Goal: Task Accomplishment & Management: Manage account settings

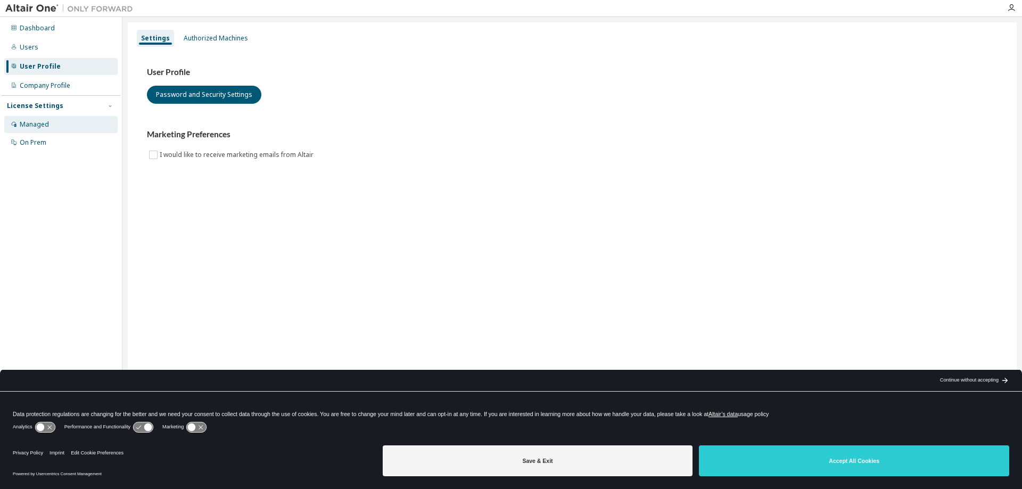
click at [48, 123] on div "Managed" at bounding box center [60, 124] width 113 height 17
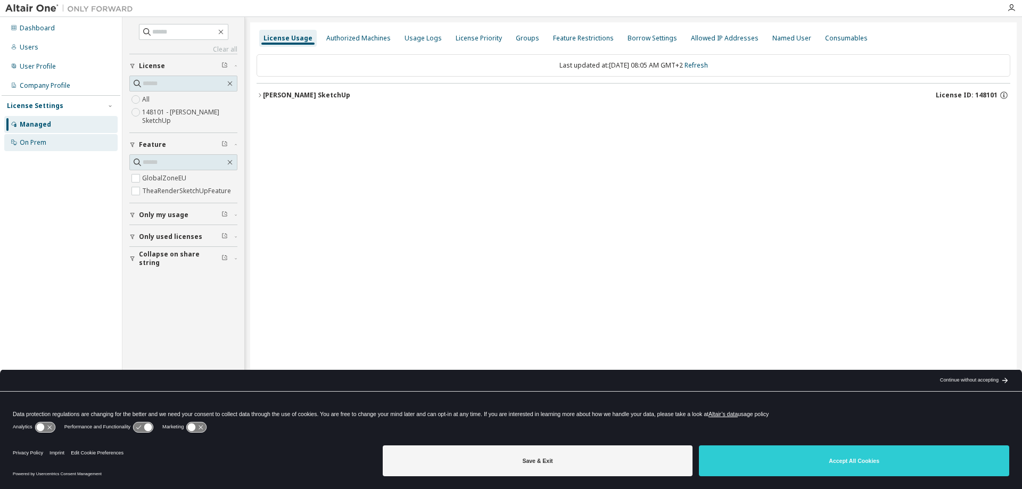
click at [35, 142] on div "On Prem" at bounding box center [33, 142] width 27 height 9
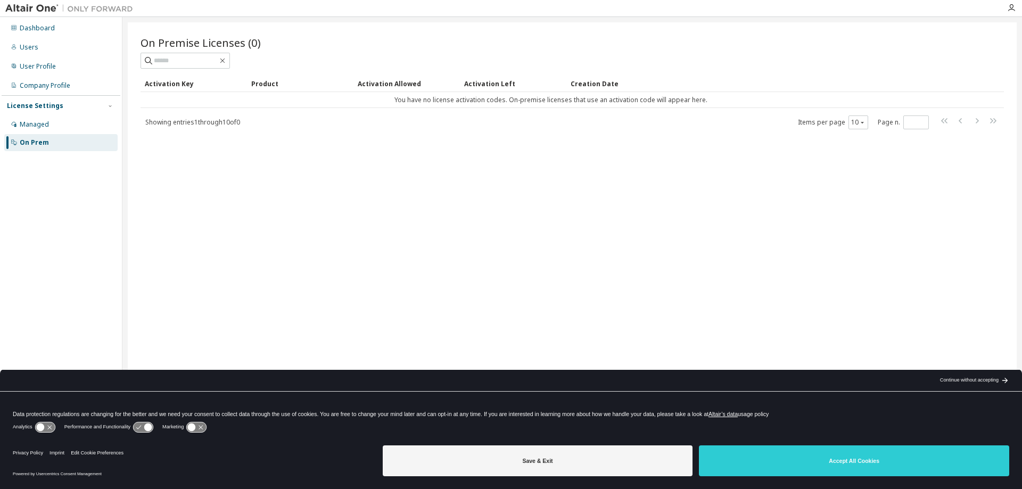
drag, startPoint x: 37, startPoint y: 120, endPoint x: 247, endPoint y: 125, distance: 210.3
click at [40, 120] on div "Managed" at bounding box center [34, 124] width 29 height 9
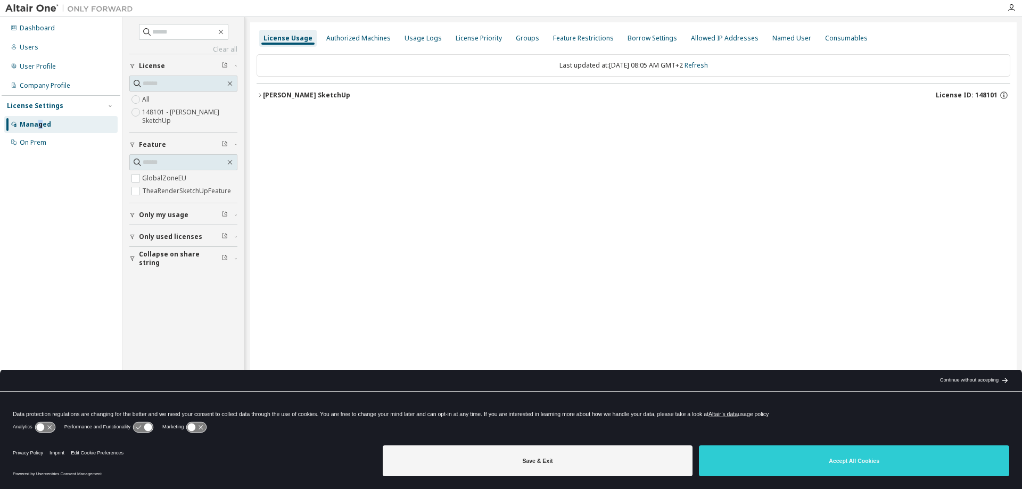
click at [299, 92] on div "[PERSON_NAME] SketchUp" at bounding box center [306, 95] width 87 height 9
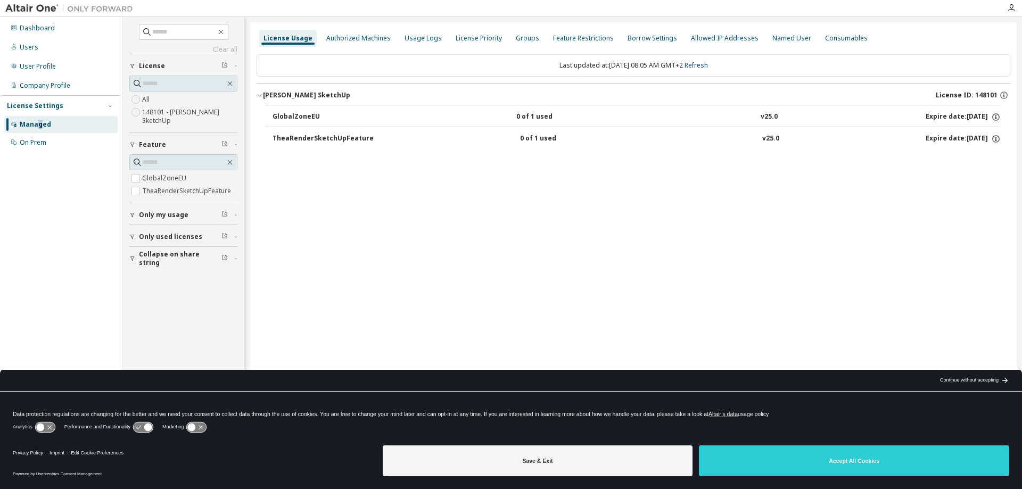
click at [984, 93] on span "License ID: 148101" at bounding box center [967, 95] width 62 height 9
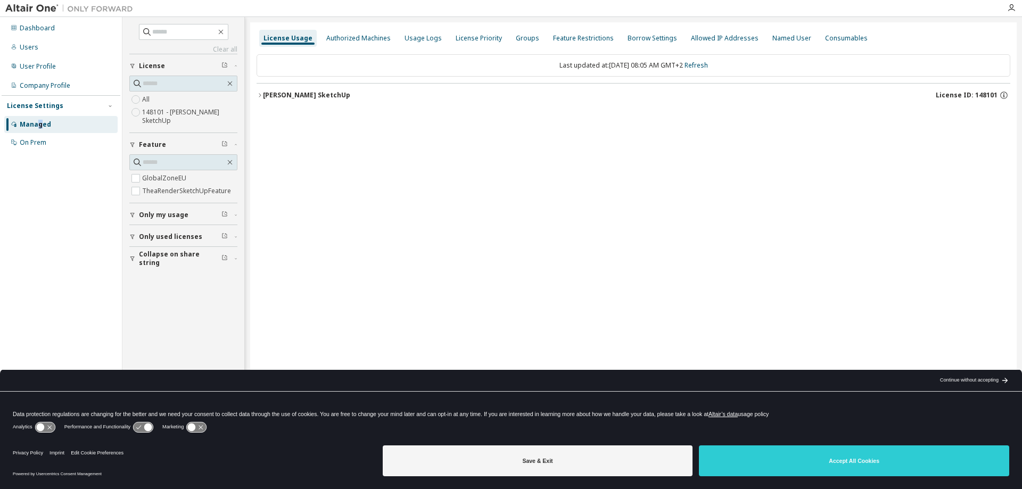
click at [267, 95] on div "[PERSON_NAME] SketchUp" at bounding box center [306, 95] width 87 height 9
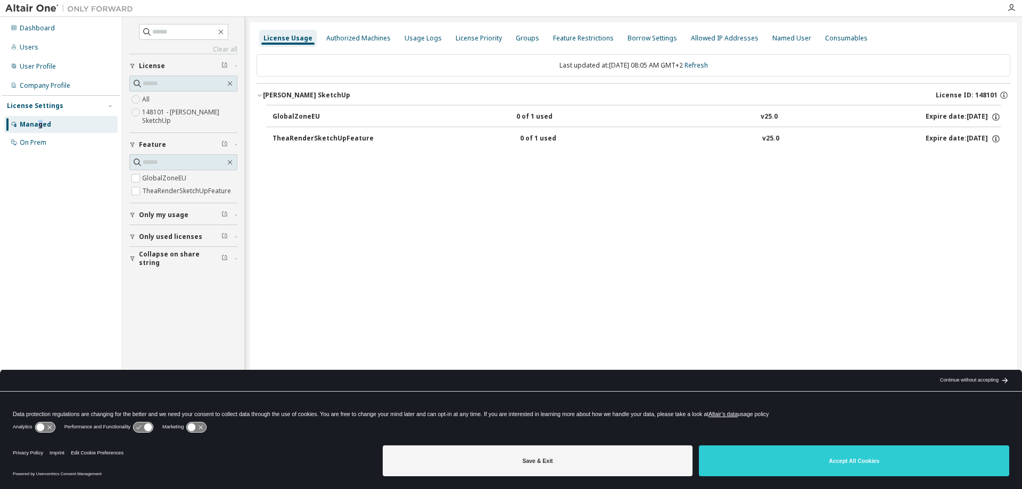
click at [347, 138] on div "TheaRenderSketchUpFeature" at bounding box center [323, 139] width 101 height 10
click at [333, 135] on div "TheaRenderSketchUpFeature" at bounding box center [323, 139] width 101 height 10
click at [777, 39] on div "Named User" at bounding box center [791, 38] width 39 height 9
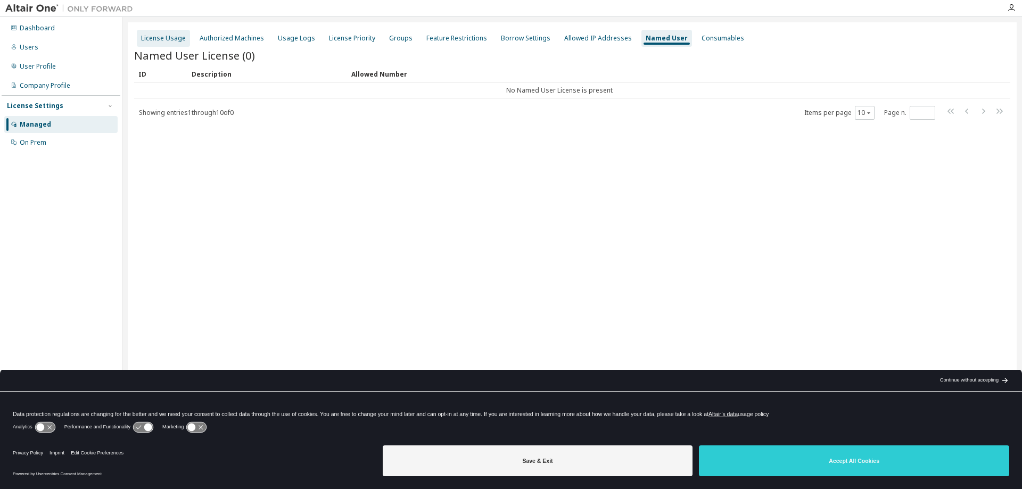
click at [145, 36] on div "License Usage" at bounding box center [163, 38] width 45 height 9
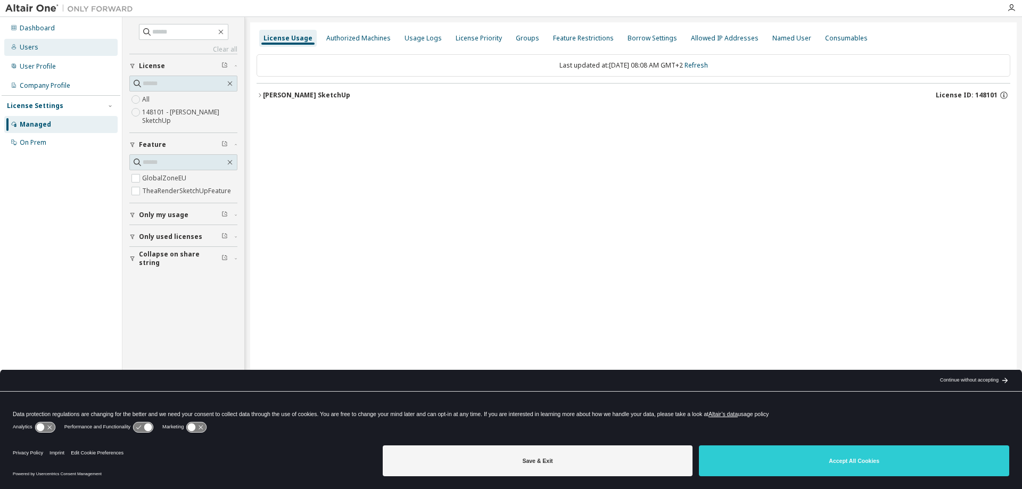
drag, startPoint x: 40, startPoint y: 41, endPoint x: 52, endPoint y: 40, distance: 11.8
click at [42, 41] on div "Users" at bounding box center [60, 47] width 113 height 17
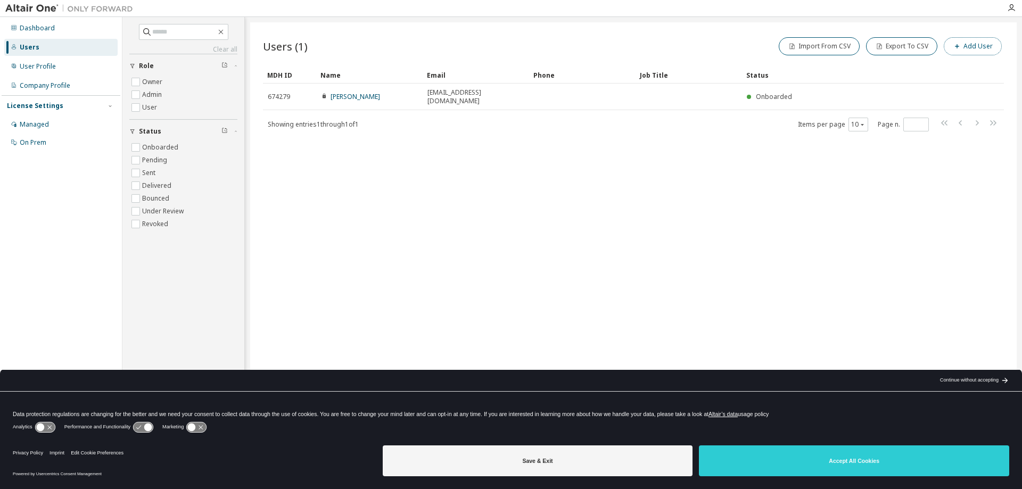
click at [983, 47] on button "Add User" at bounding box center [973, 46] width 58 height 18
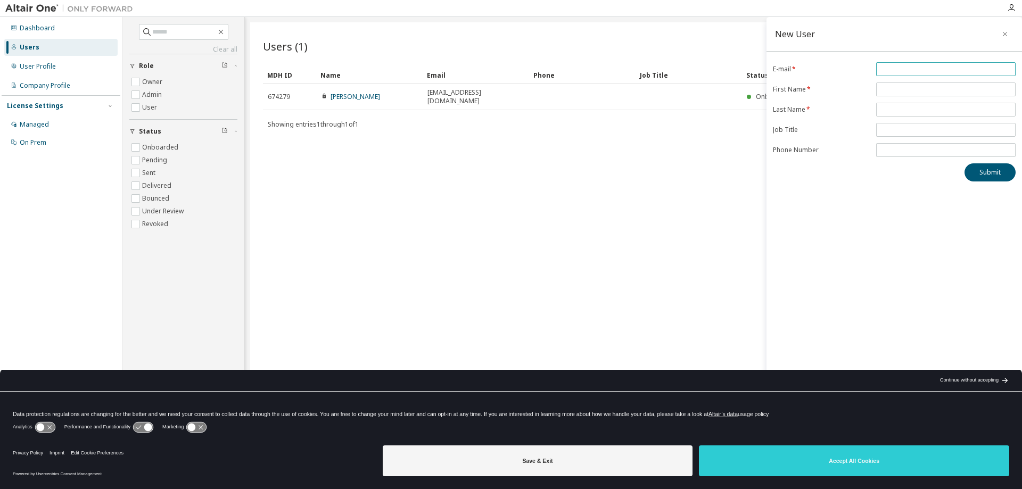
click at [896, 70] on input "email" at bounding box center [946, 69] width 134 height 9
type input "**********"
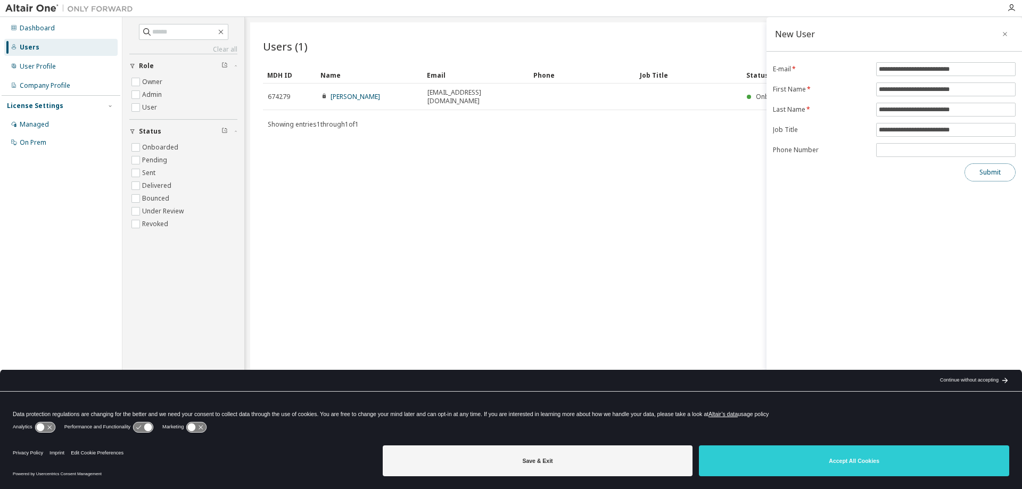
click at [980, 177] on button "Submit" at bounding box center [989, 172] width 51 height 18
click at [640, 222] on div "Users (1) Import From CSV Export To CSV Add User Clear Load Save Save As Field …" at bounding box center [633, 237] width 766 height 431
click at [648, 243] on div "Users (1) Import From CSV Export To CSV Add User Clear Load Save Save As Field …" at bounding box center [633, 237] width 766 height 431
drag, startPoint x: 617, startPoint y: 234, endPoint x: 564, endPoint y: 226, distance: 54.3
click at [617, 234] on div "Users (1) Import From CSV Export To CSV Add User Clear Load Save Save As Field …" at bounding box center [633, 237] width 766 height 431
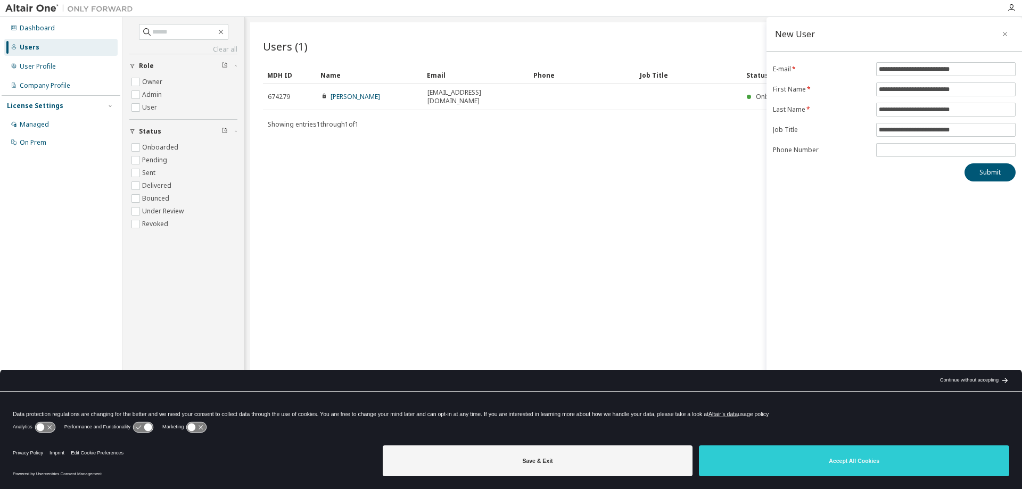
drag, startPoint x: 400, startPoint y: 200, endPoint x: 381, endPoint y: 197, distance: 19.8
click at [385, 200] on div "Users (1) Import From CSV Export To CSV Add User Clear Load Save Save As Field …" at bounding box center [633, 237] width 766 height 431
click at [31, 66] on div "User Profile" at bounding box center [38, 66] width 36 height 9
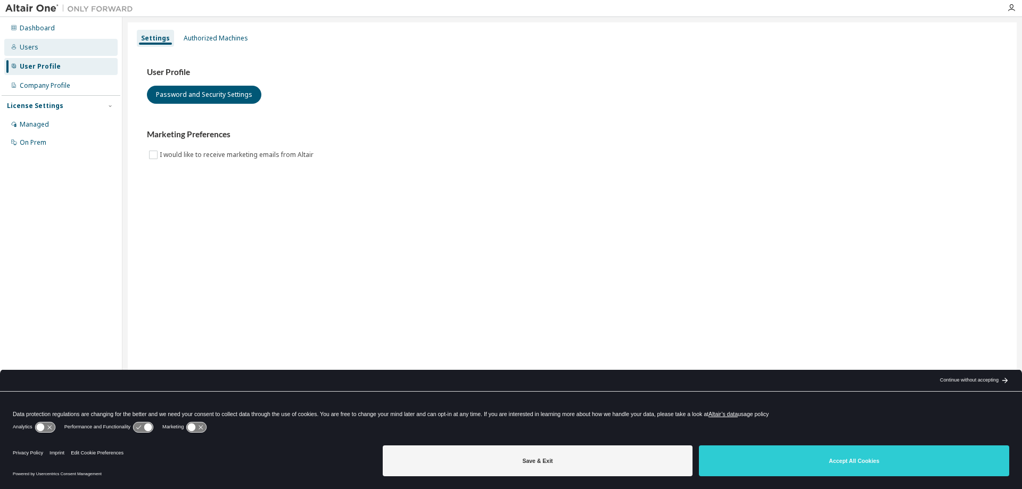
click at [41, 49] on div "Users" at bounding box center [60, 47] width 113 height 17
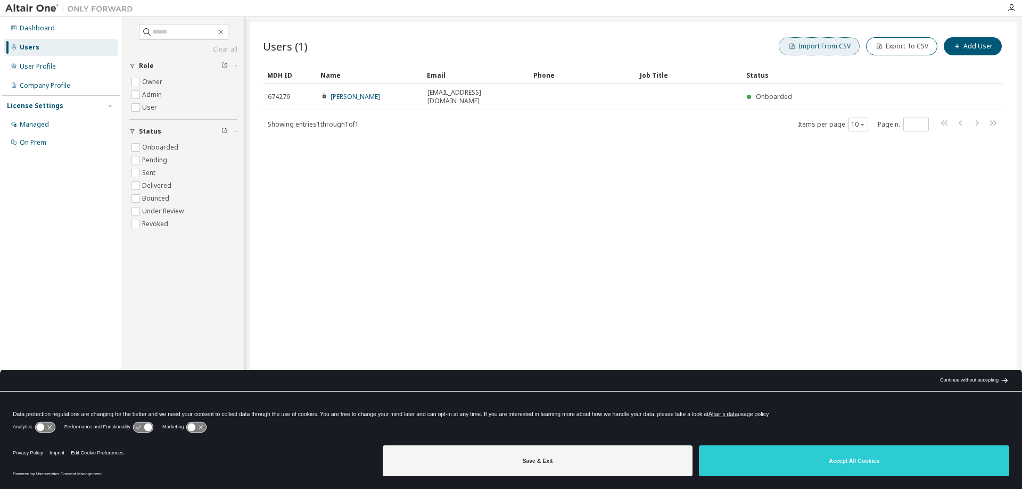
click at [838, 46] on button "Import From CSV" at bounding box center [819, 46] width 81 height 18
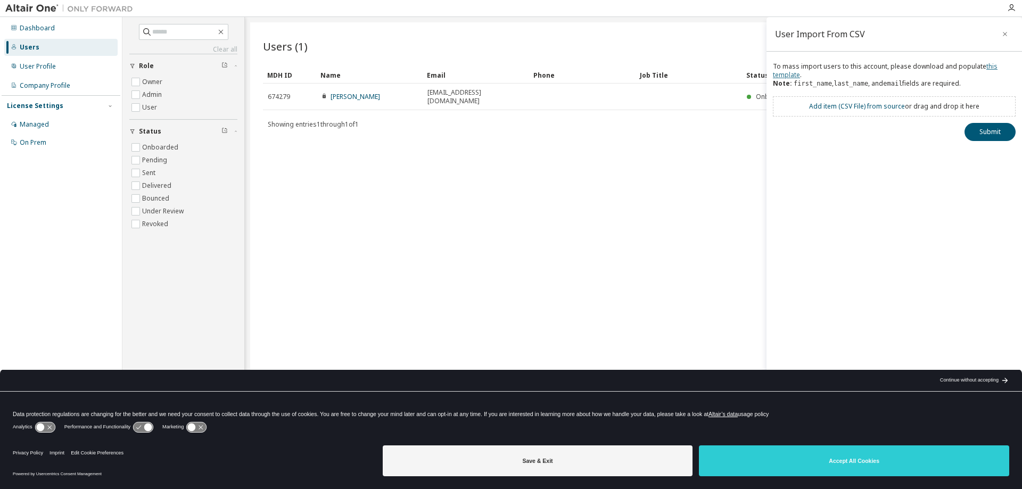
click at [793, 76] on link "this template" at bounding box center [885, 71] width 225 height 18
drag, startPoint x: 397, startPoint y: 219, endPoint x: 388, endPoint y: 165, distance: 54.4
click at [398, 216] on div "Users (1) Import From CSV Export To CSV Add User Clear Load Save Save As Field …" at bounding box center [633, 237] width 766 height 431
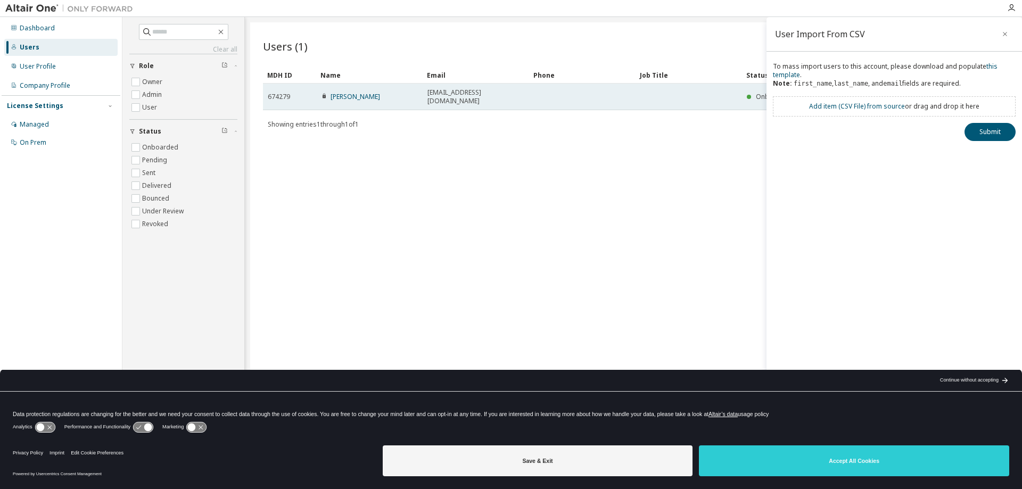
click at [456, 90] on span "furi.barnabas@gmail.com" at bounding box center [475, 96] width 97 height 17
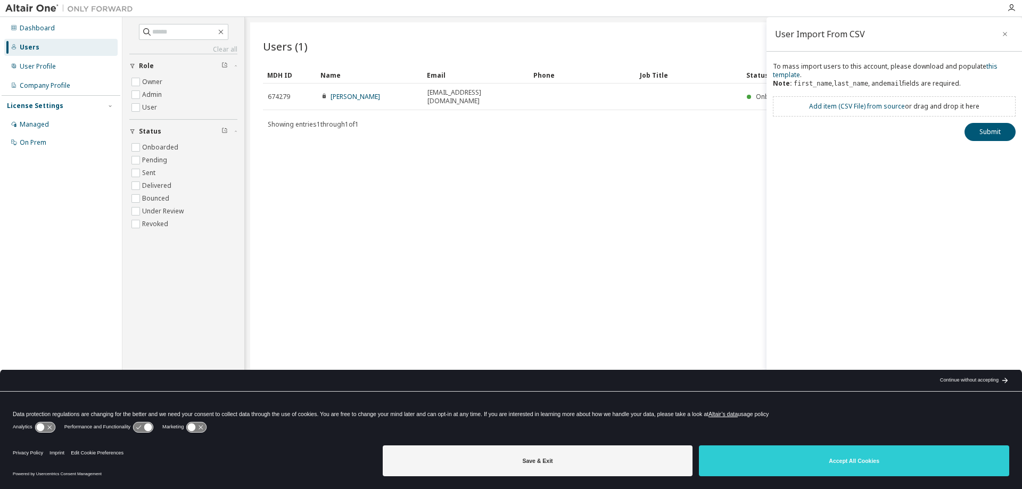
click at [424, 102] on div "MDH ID Name Email Phone Job Title Status 674279 Barnabas Furi furi.barnabas@gma…" at bounding box center [633, 99] width 741 height 65
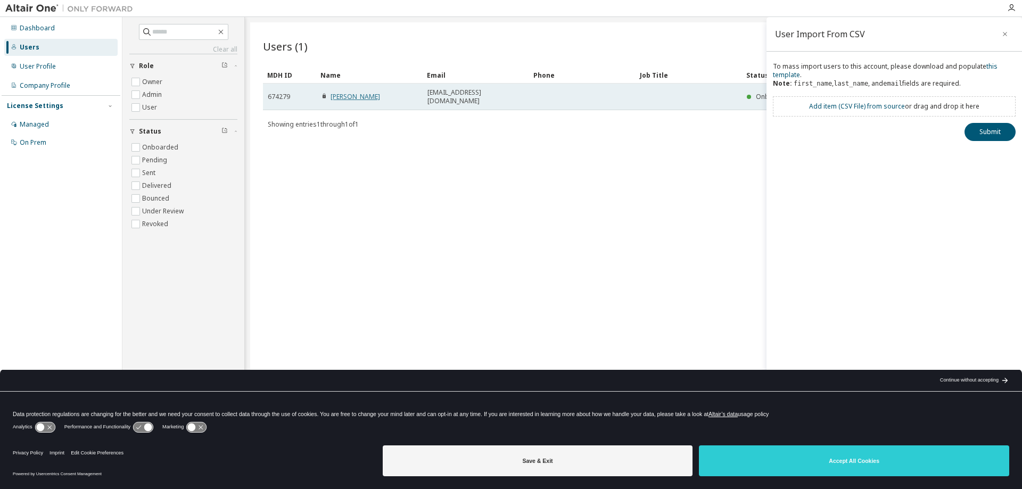
click at [344, 93] on link "Barnabas Furi" at bounding box center [355, 96] width 49 height 9
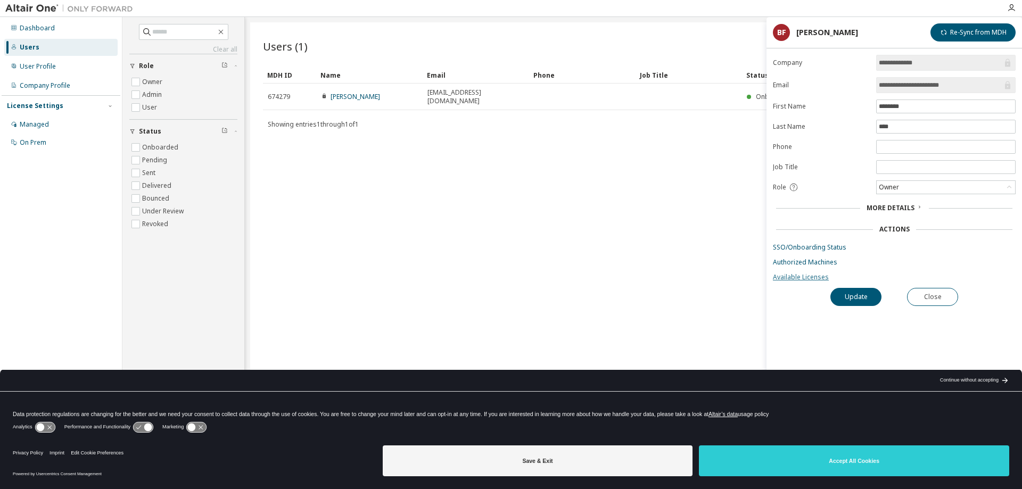
click at [793, 277] on link "Available Licenses" at bounding box center [894, 277] width 243 height 9
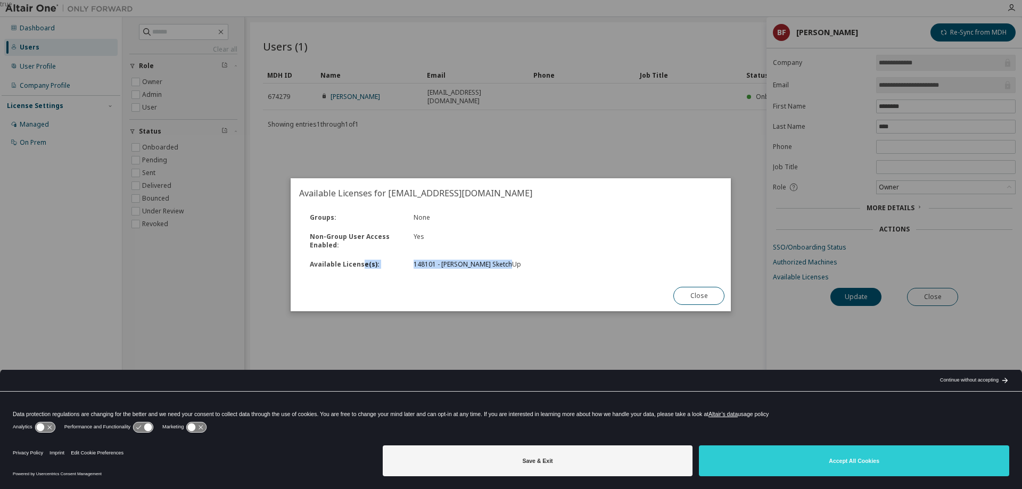
drag, startPoint x: 531, startPoint y: 266, endPoint x: 574, endPoint y: 275, distance: 43.6
click at [363, 257] on div "Available License(s) : 148101 - Thea Render SketchUp" at bounding box center [510, 264] width 425 height 19
click at [716, 298] on button "Close" at bounding box center [699, 296] width 51 height 18
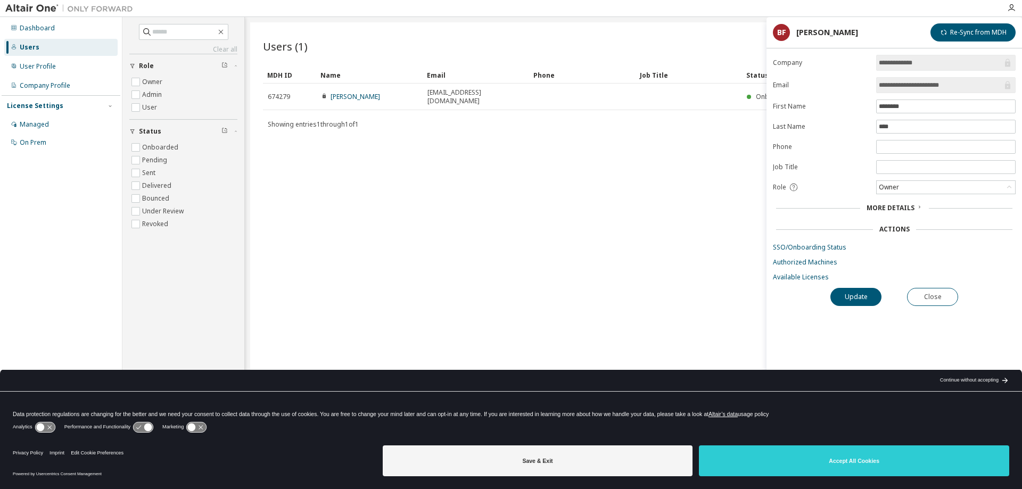
click at [294, 120] on span "Showing entries 1 through 1 of 1" at bounding box center [313, 124] width 91 height 9
drag, startPoint x: 954, startPoint y: 295, endPoint x: 948, endPoint y: 295, distance: 5.9
click at [949, 295] on button "Close" at bounding box center [932, 297] width 51 height 18
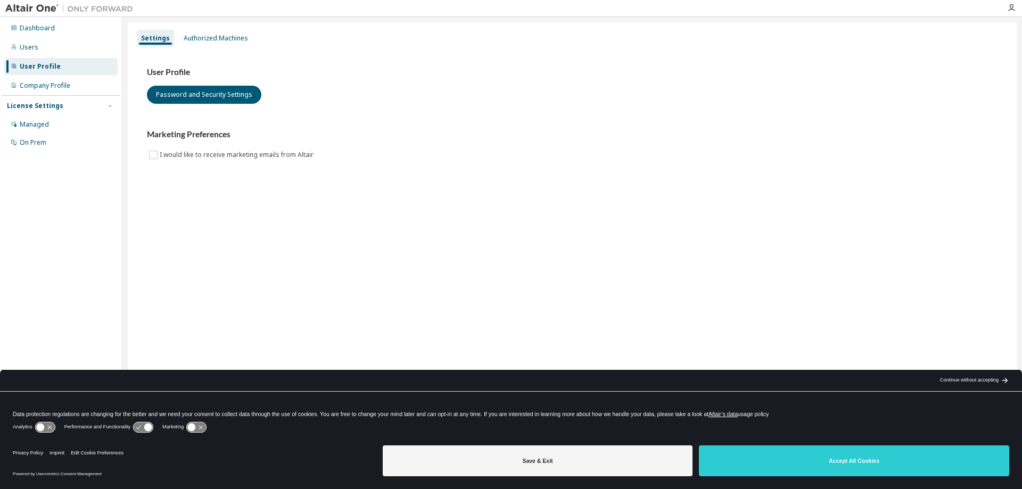
click at [37, 64] on div "User Profile" at bounding box center [40, 66] width 41 height 9
click at [46, 85] on div "Company Profile" at bounding box center [45, 85] width 51 height 9
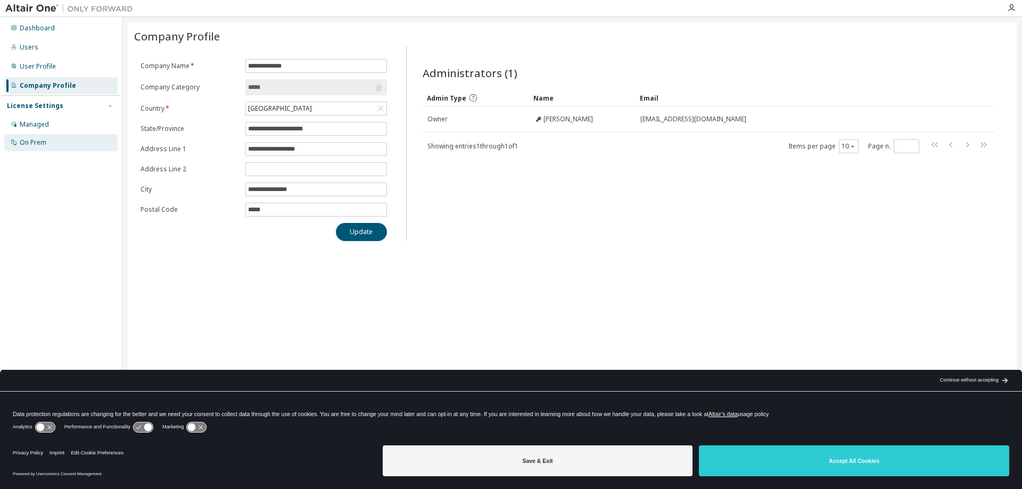
click at [32, 144] on div "On Prem" at bounding box center [33, 142] width 27 height 9
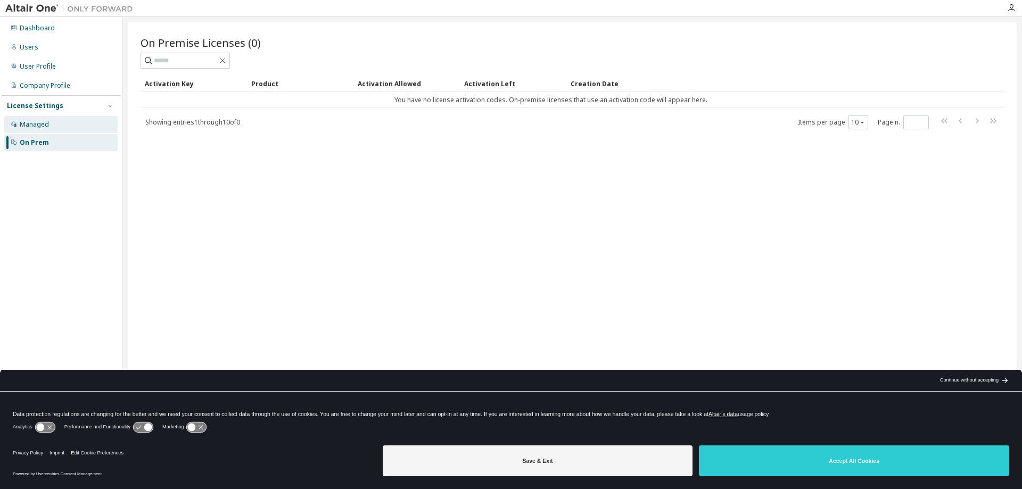
click at [42, 121] on div "Managed" at bounding box center [34, 124] width 29 height 9
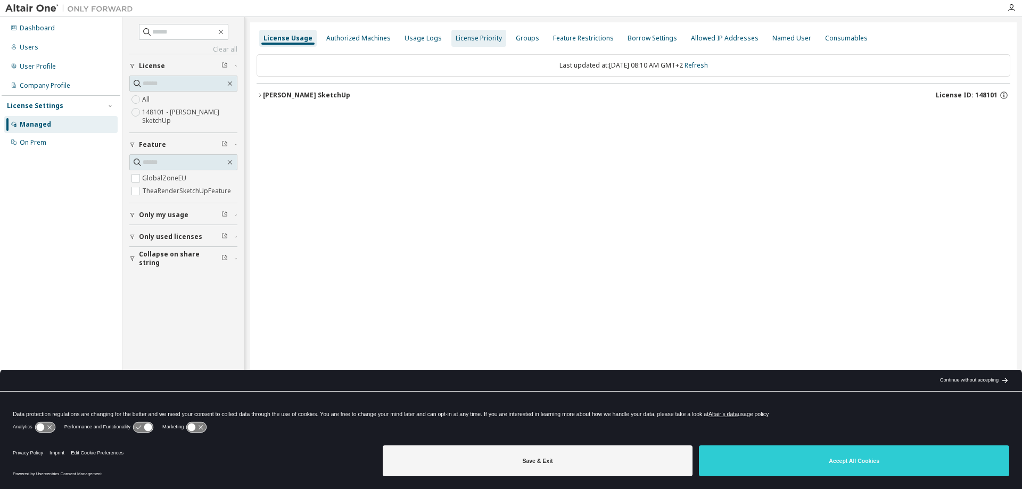
click at [471, 33] on div "License Priority" at bounding box center [478, 38] width 55 height 17
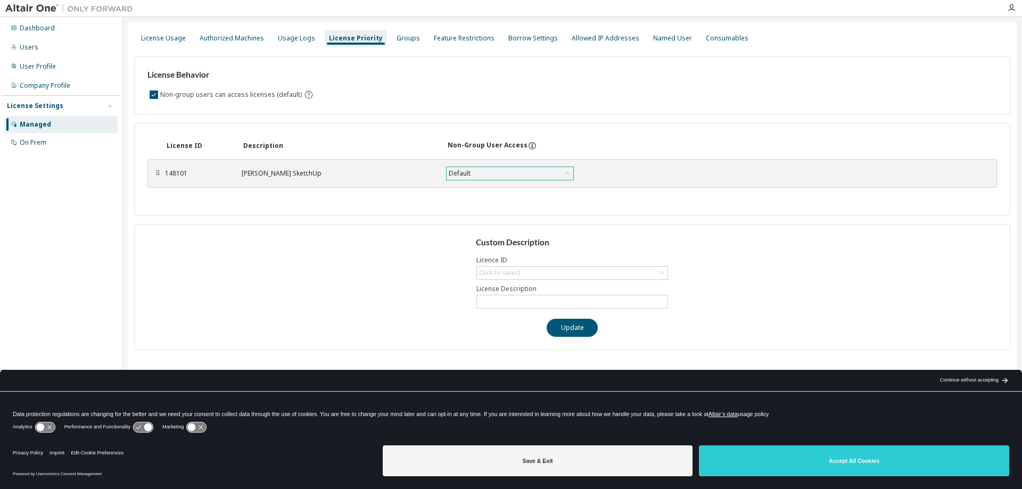
click at [530, 174] on div "Default" at bounding box center [510, 173] width 127 height 13
click at [531, 173] on div "Default" at bounding box center [510, 173] width 127 height 13
click at [376, 279] on div "Custom Description Licence ID Click to select License Description Update" at bounding box center [572, 287] width 876 height 126
click at [526, 269] on div "Click to select" at bounding box center [572, 273] width 191 height 13
click at [367, 295] on div "Custom Description Licence ID Click to select 148101 - Thea Render SketchUp Lic…" at bounding box center [572, 287] width 876 height 126
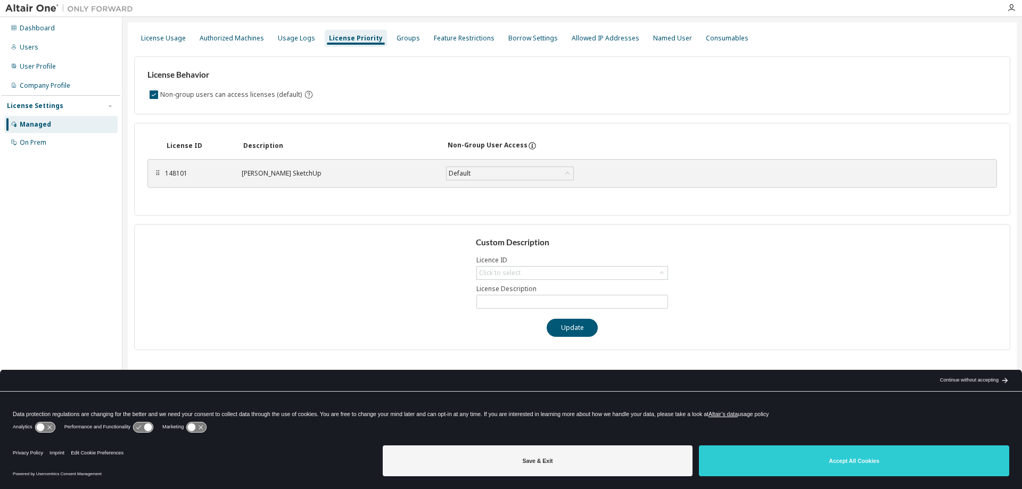
click at [398, 274] on div "Custom Description Licence ID Click to select License Description Update" at bounding box center [572, 287] width 876 height 126
click at [510, 271] on div "Click to select" at bounding box center [500, 273] width 42 height 9
drag, startPoint x: 565, startPoint y: 299, endPoint x: 564, endPoint y: 308, distance: 8.5
click at [564, 303] on li "148101 - [PERSON_NAME] SketchUp" at bounding box center [571, 303] width 188 height 14
type input "**********"
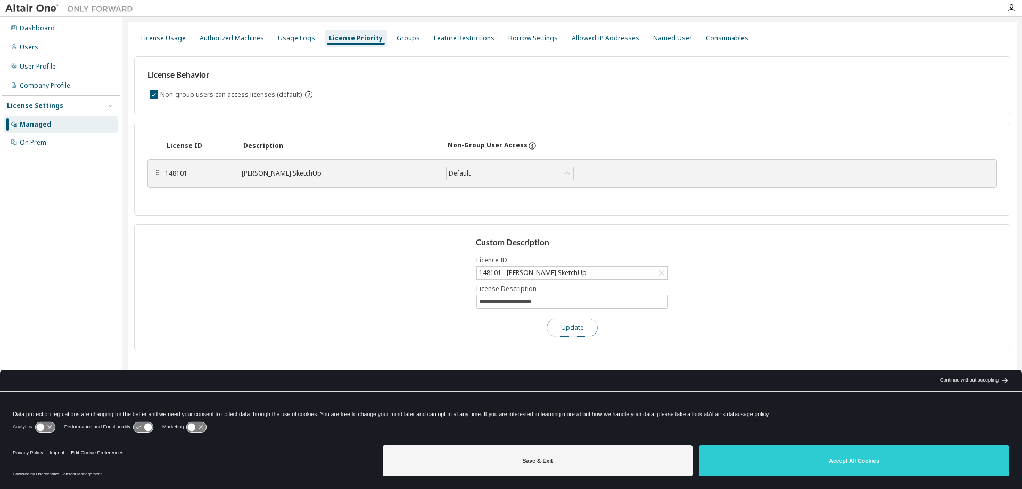
drag, startPoint x: 574, startPoint y: 329, endPoint x: 559, endPoint y: 329, distance: 14.9
click at [571, 329] on button "Update" at bounding box center [572, 328] width 51 height 18
click at [571, 330] on button "Update" at bounding box center [572, 328] width 51 height 18
click at [570, 323] on button "Update" at bounding box center [572, 328] width 51 height 18
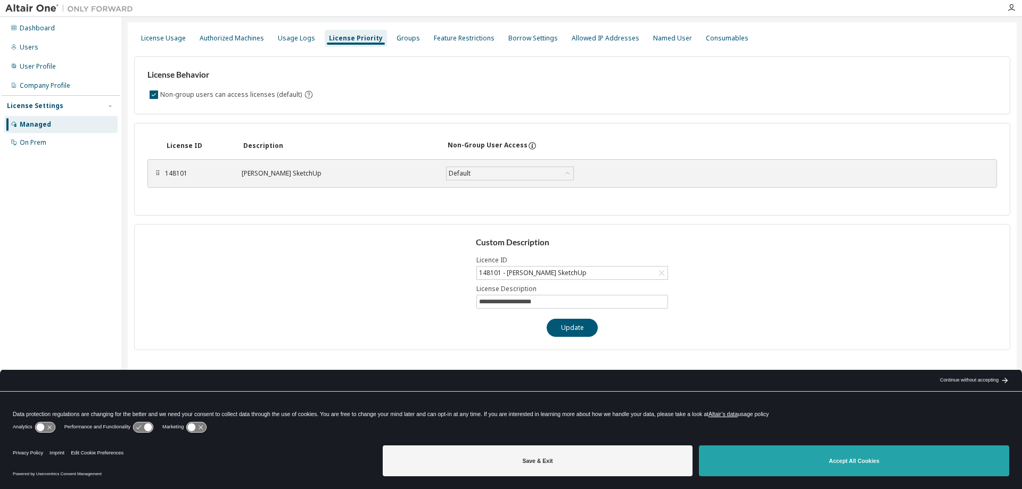
click at [815, 451] on button "Accept All Cookies" at bounding box center [854, 460] width 310 height 31
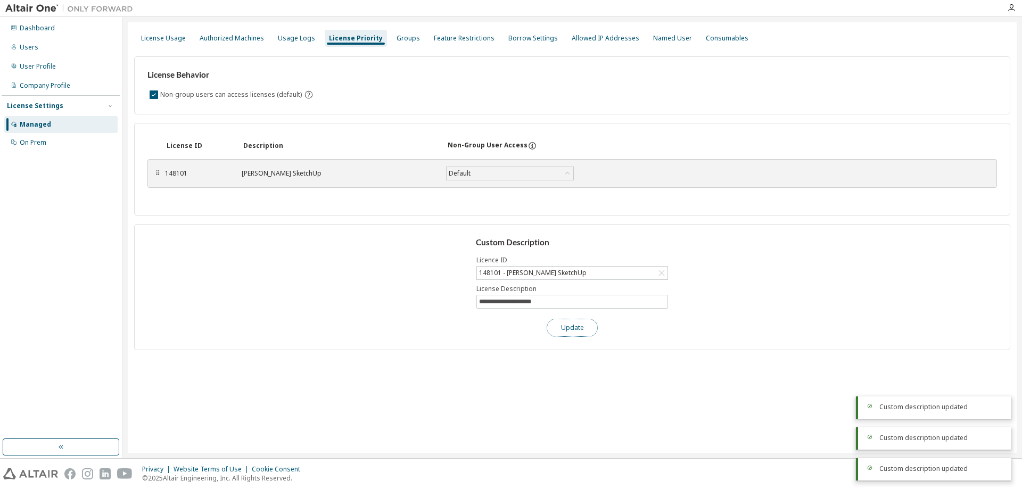
click at [567, 322] on button "Update" at bounding box center [572, 328] width 51 height 18
click at [583, 325] on button "Update" at bounding box center [572, 328] width 51 height 18
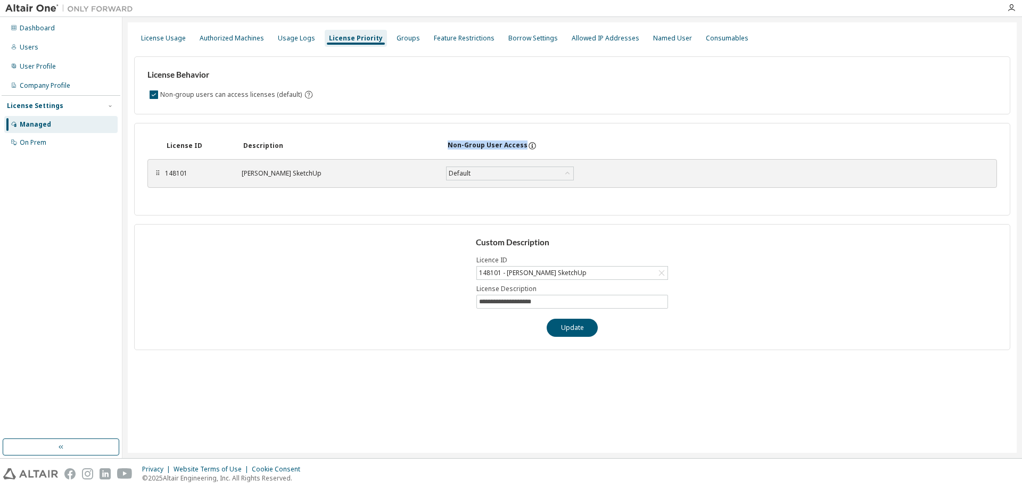
drag, startPoint x: 457, startPoint y: 146, endPoint x: 433, endPoint y: 147, distance: 23.4
click at [433, 147] on div "License ID Description Non-Group User Access" at bounding box center [571, 145] width 849 height 19
click at [400, 35] on div "Groups" at bounding box center [408, 38] width 23 height 9
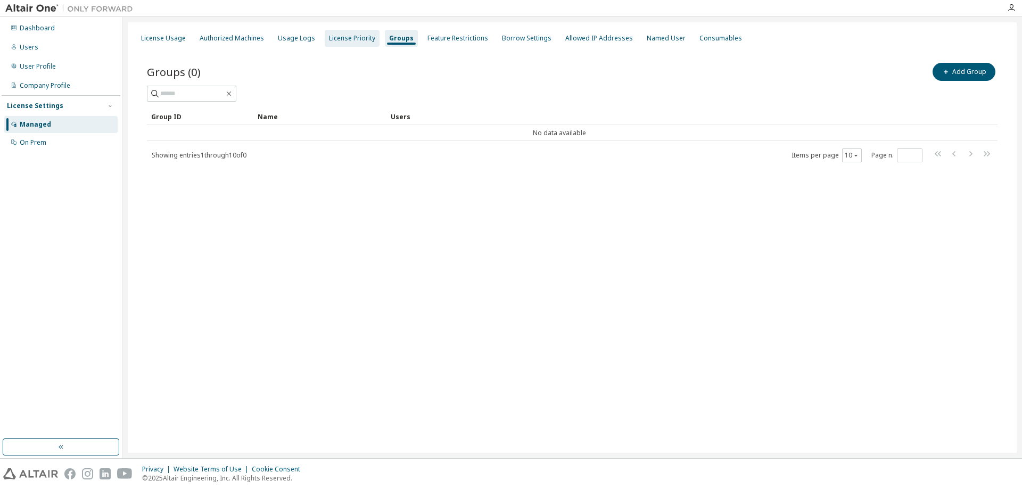
drag, startPoint x: 356, startPoint y: 37, endPoint x: 325, endPoint y: 36, distance: 30.4
click at [354, 37] on div "License Priority" at bounding box center [352, 38] width 46 height 9
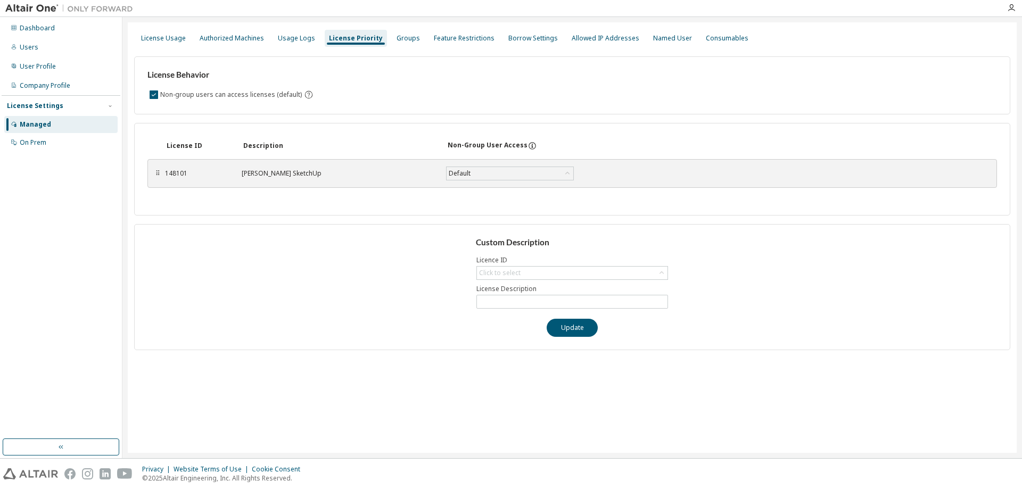
click at [286, 165] on div "148101 Thea Render SketchUp Default Save" at bounding box center [401, 173] width 473 height 19
drag, startPoint x: 284, startPoint y: 167, endPoint x: 291, endPoint y: 171, distance: 7.7
click at [285, 168] on div "148101 Thea Render SketchUp Default Save" at bounding box center [401, 173] width 473 height 19
click at [153, 39] on div "License Usage" at bounding box center [163, 38] width 45 height 9
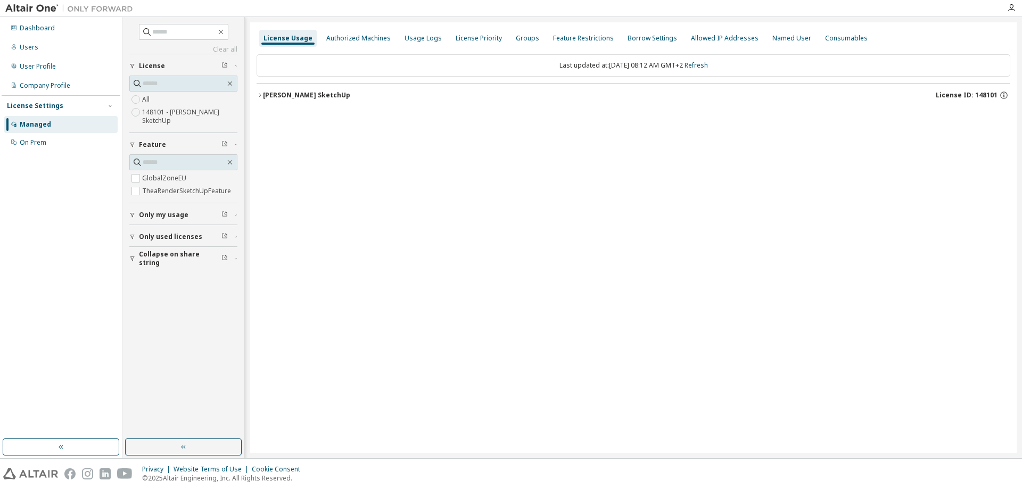
click at [134, 213] on icon "button" at bounding box center [132, 215] width 6 height 6
click at [138, 271] on button "Only used licenses" at bounding box center [183, 267] width 108 height 23
click at [130, 194] on button "Only my usage" at bounding box center [183, 197] width 108 height 23
drag, startPoint x: 140, startPoint y: 249, endPoint x: 190, endPoint y: 257, distance: 50.8
click at [141, 249] on span "Only used licenses" at bounding box center [170, 250] width 63 height 9
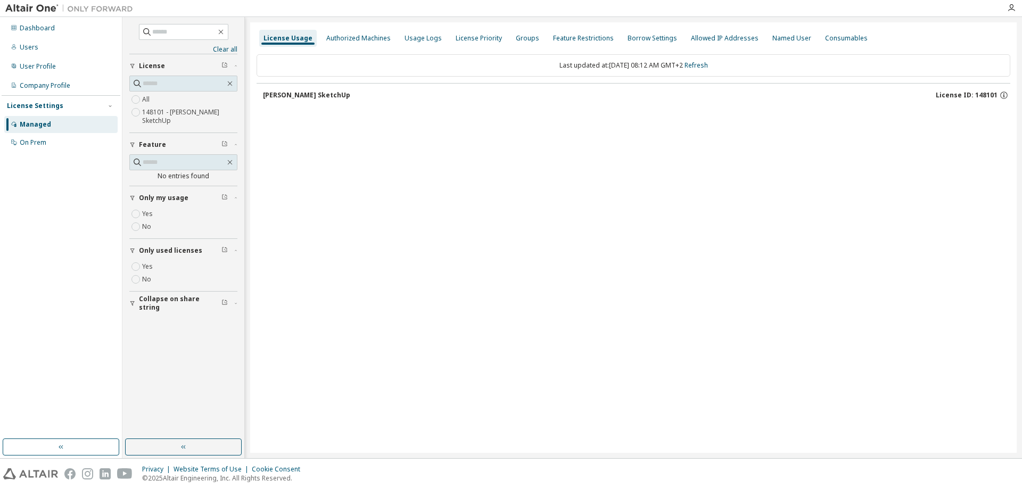
drag, startPoint x: 748, startPoint y: 162, endPoint x: 546, endPoint y: 132, distance: 203.9
click at [735, 166] on div "License Usage Authorized Machines Usage Logs License Priority Groups Feature Re…" at bounding box center [633, 237] width 766 height 431
click at [301, 97] on div "[PERSON_NAME] SketchUp" at bounding box center [306, 95] width 87 height 9
click at [310, 92] on div "[PERSON_NAME] SketchUp" at bounding box center [306, 95] width 87 height 9
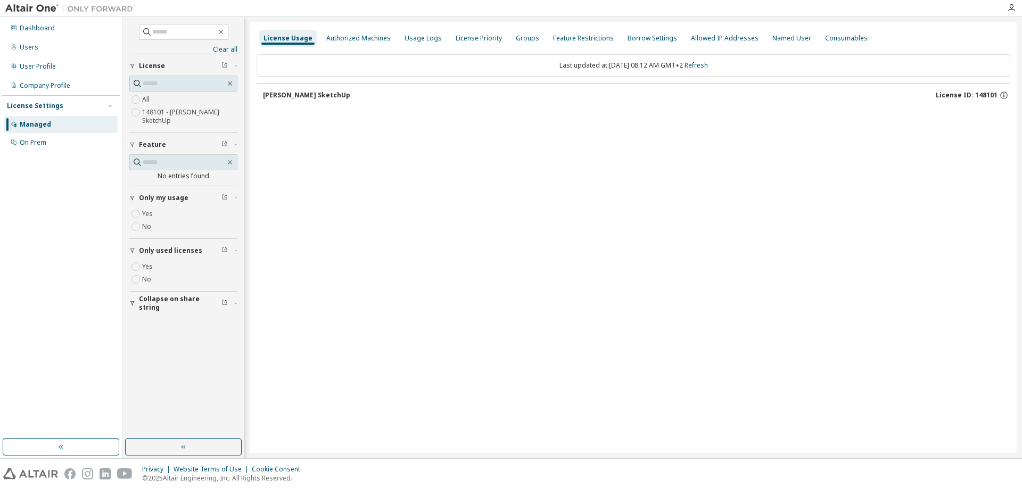
click at [310, 92] on div "[PERSON_NAME] SketchUp" at bounding box center [306, 95] width 87 height 9
click at [328, 91] on div "[PERSON_NAME] SketchUp" at bounding box center [306, 95] width 87 height 9
click at [301, 93] on div "[PERSON_NAME] SketchUp" at bounding box center [306, 95] width 87 height 9
drag, startPoint x: 301, startPoint y: 93, endPoint x: 328, endPoint y: 58, distance: 44.1
click at [301, 93] on div "[PERSON_NAME] SketchUp" at bounding box center [306, 95] width 87 height 9
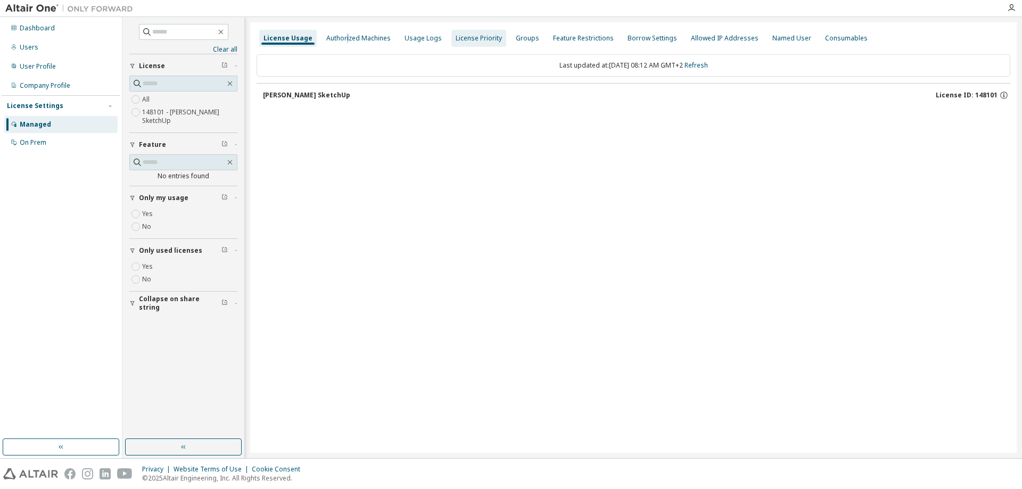
click at [344, 31] on div "Authorized Machines" at bounding box center [358, 38] width 73 height 17
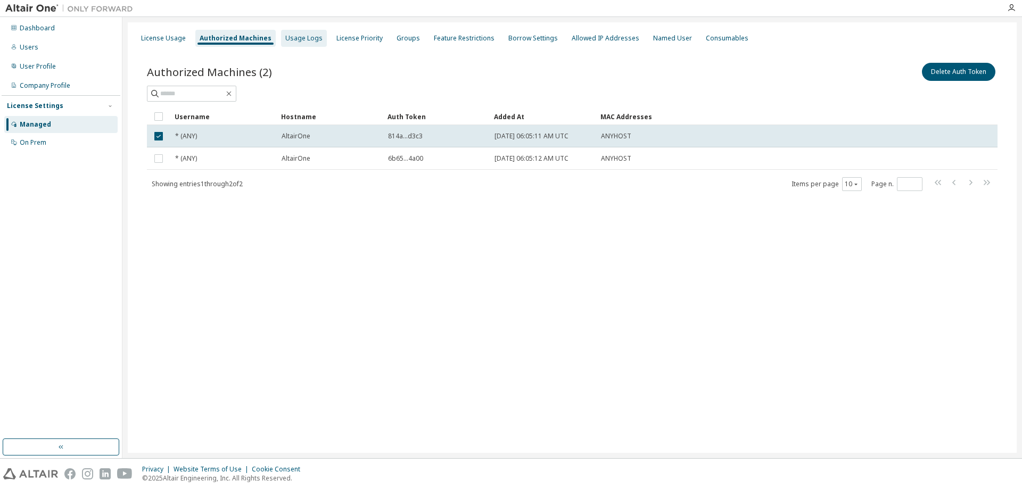
click at [295, 41] on div "Usage Logs" at bounding box center [303, 38] width 37 height 9
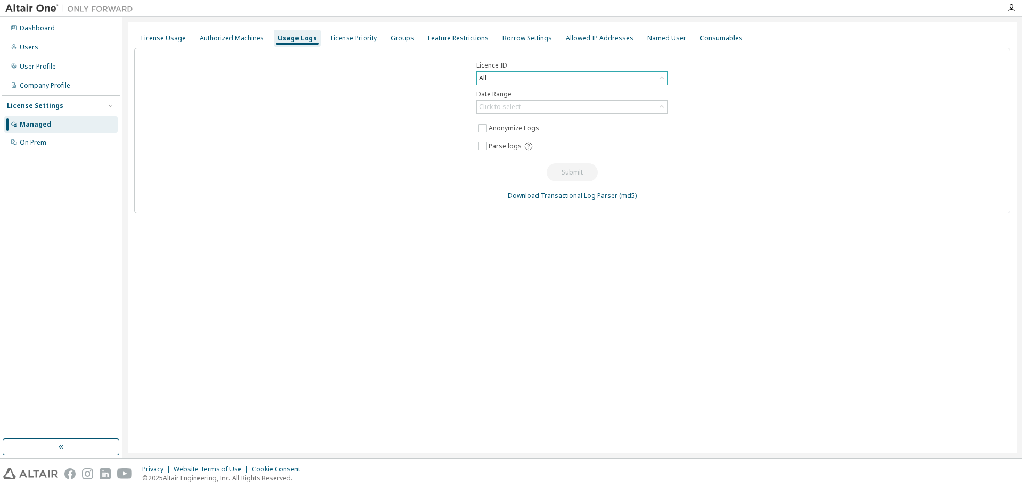
click at [528, 74] on div "All" at bounding box center [572, 78] width 191 height 13
click at [533, 124] on li "148101 - [PERSON_NAME] SketchUp" at bounding box center [571, 122] width 188 height 14
click at [530, 107] on div "Click to select" at bounding box center [572, 107] width 191 height 13
click at [411, 169] on div "Licence ID 148101 - [PERSON_NAME] SketchUp Date Range Click to select Last 30 d…" at bounding box center [572, 131] width 876 height 166
click at [159, 43] on div "License Usage" at bounding box center [163, 38] width 53 height 17
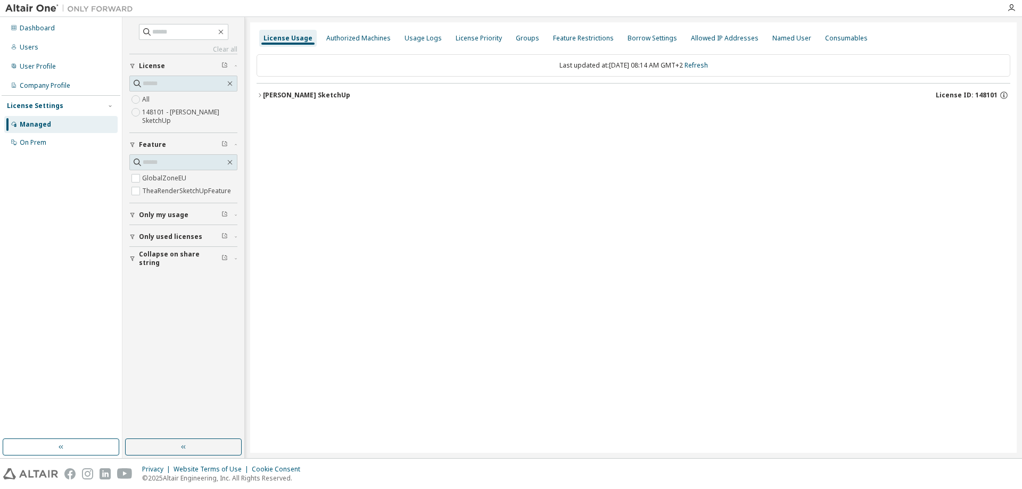
click at [146, 211] on span "Only my usage" at bounding box center [163, 215] width 49 height 9
click at [148, 265] on span "Only used licenses" at bounding box center [170, 267] width 63 height 9
drag, startPoint x: 390, startPoint y: 314, endPoint x: 385, endPoint y: 311, distance: 6.2
click at [390, 314] on div "License Usage Authorized Machines Usage Logs License Priority Groups Feature Re…" at bounding box center [633, 237] width 766 height 431
click at [142, 199] on span "Only my usage" at bounding box center [163, 198] width 49 height 9
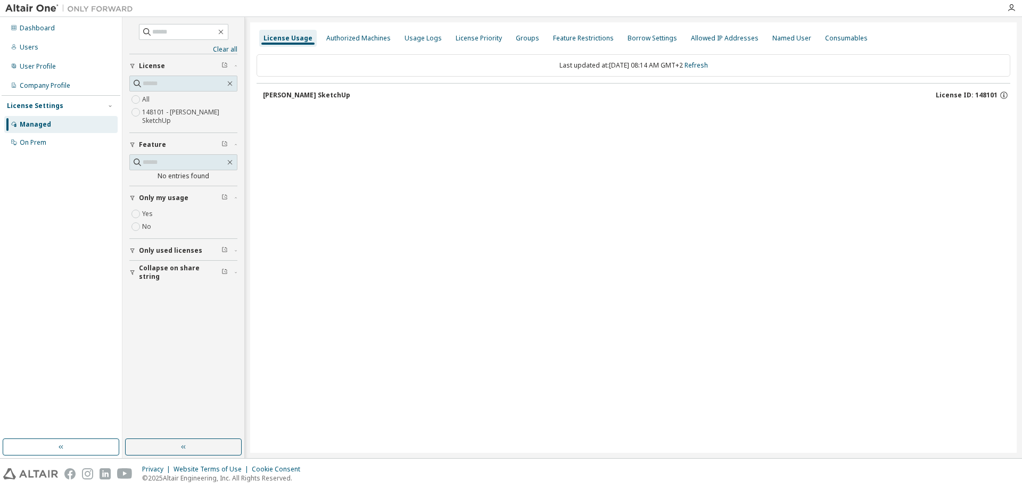
click at [135, 245] on button "Only used licenses" at bounding box center [183, 250] width 108 height 23
click at [391, 337] on div "License Usage Authorized Machines Usage Logs License Priority Groups Feature Re…" at bounding box center [633, 237] width 766 height 431
click at [360, 201] on div "License Usage Authorized Machines Usage Logs License Priority Groups Feature Re…" at bounding box center [633, 237] width 766 height 431
click at [307, 96] on div "[PERSON_NAME] SketchUp" at bounding box center [306, 95] width 87 height 9
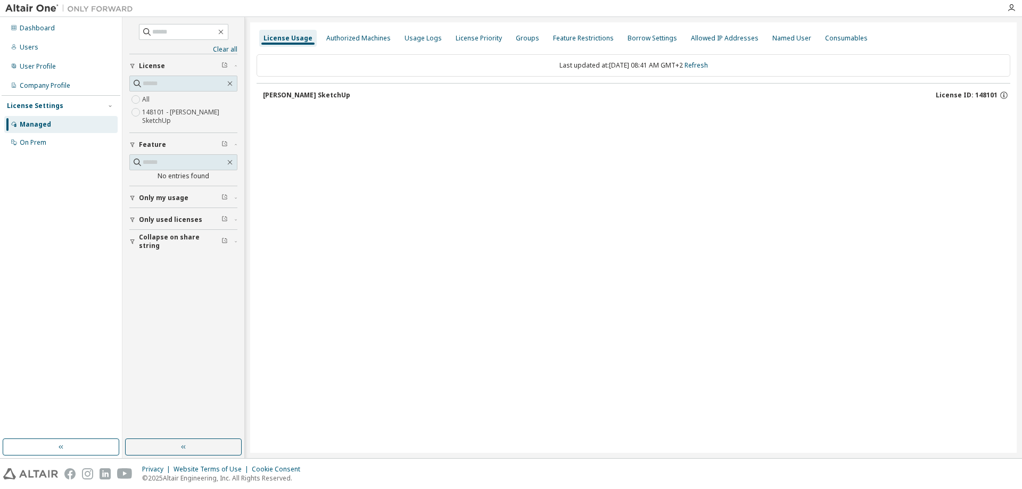
click at [307, 96] on div "[PERSON_NAME] SketchUp" at bounding box center [306, 95] width 87 height 9
click at [711, 35] on div "Allowed IP Addresses" at bounding box center [725, 38] width 68 height 9
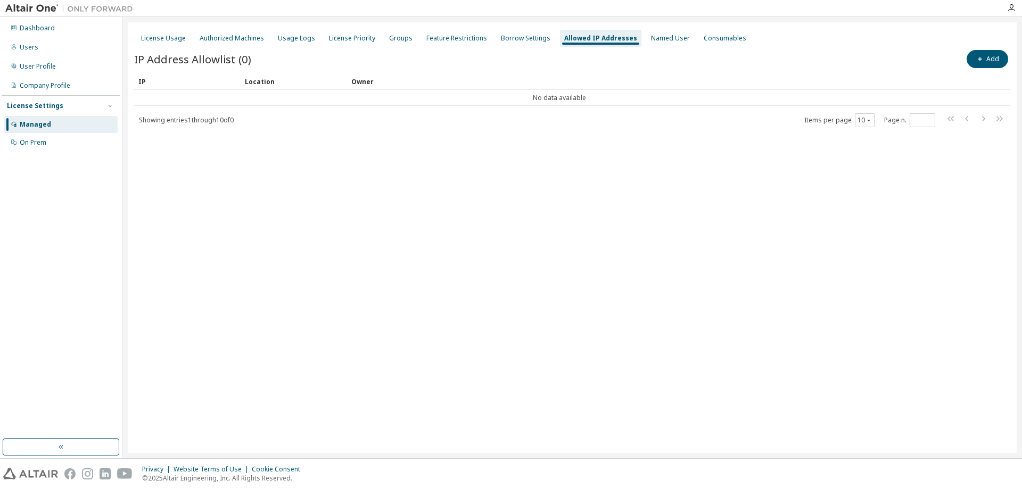
click at [204, 114] on div "Showing entries 1 through 10 of 0 Items per page 10 Page n. *" at bounding box center [572, 119] width 876 height 15
click at [34, 141] on div "On Prem" at bounding box center [33, 142] width 27 height 9
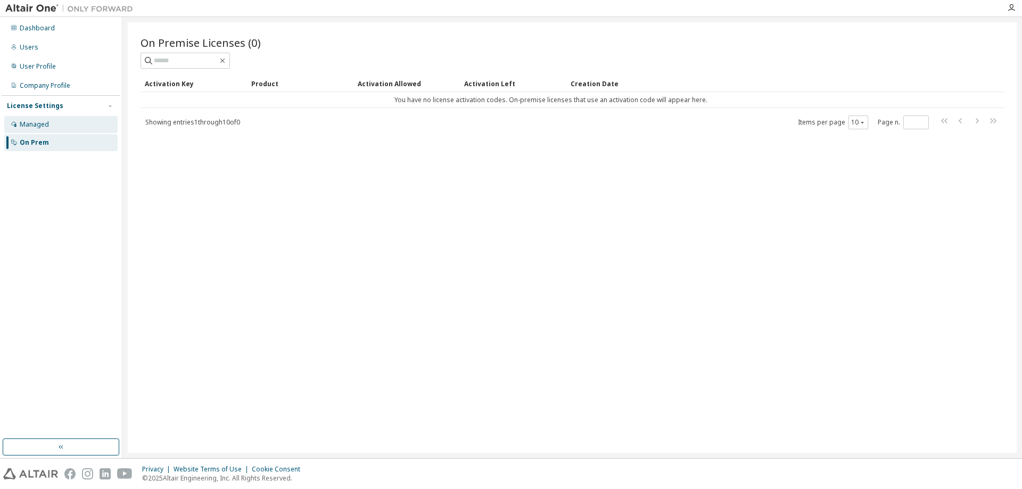
click at [33, 126] on div "Managed" at bounding box center [34, 124] width 29 height 9
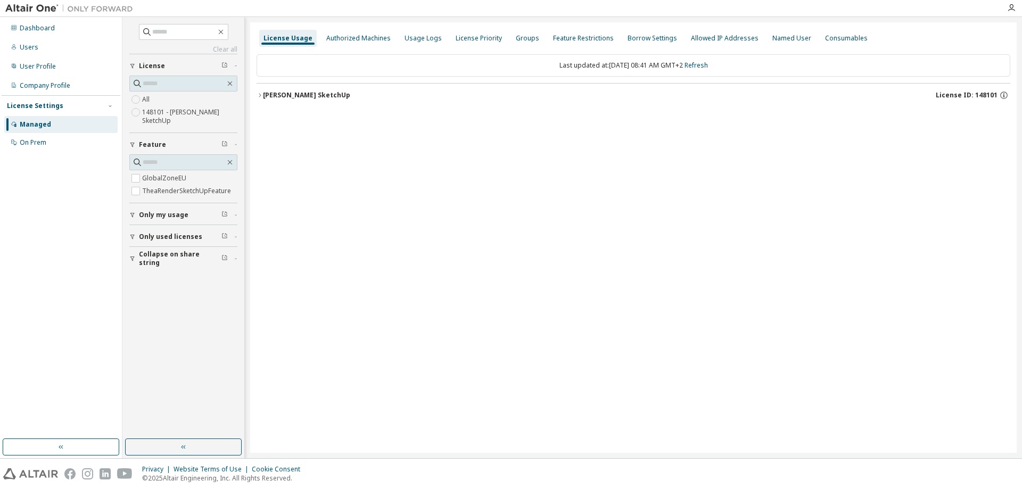
click at [293, 98] on div "[PERSON_NAME] SketchUp" at bounding box center [306, 95] width 87 height 9
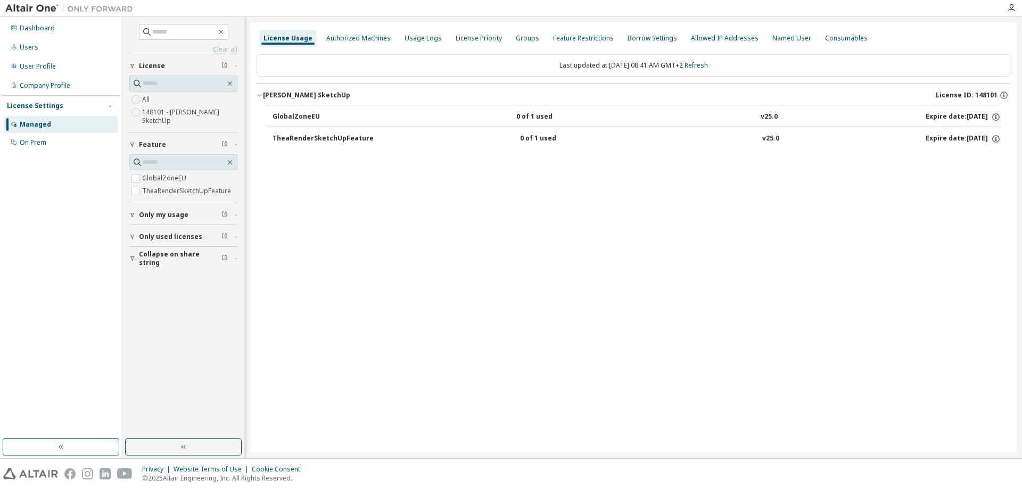
click at [410, 116] on div "GlobalZoneEU 0 of 1 used v25.0 Expire date: 2026-08-07" at bounding box center [637, 117] width 728 height 10
click at [995, 116] on icon "button" at bounding box center [996, 117] width 10 height 10
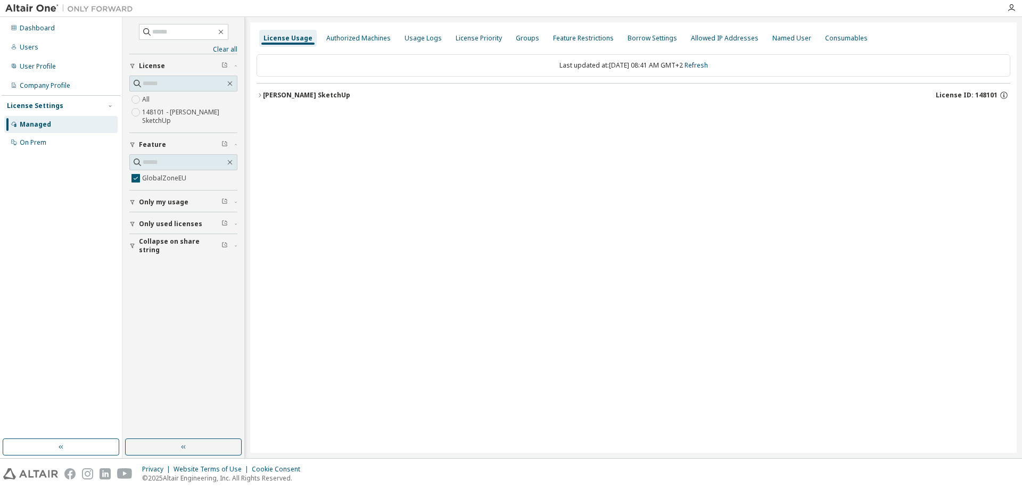
click at [321, 95] on div "[PERSON_NAME] SketchUp" at bounding box center [306, 95] width 87 height 9
click at [268, 96] on div "[PERSON_NAME] SketchUp" at bounding box center [306, 95] width 87 height 9
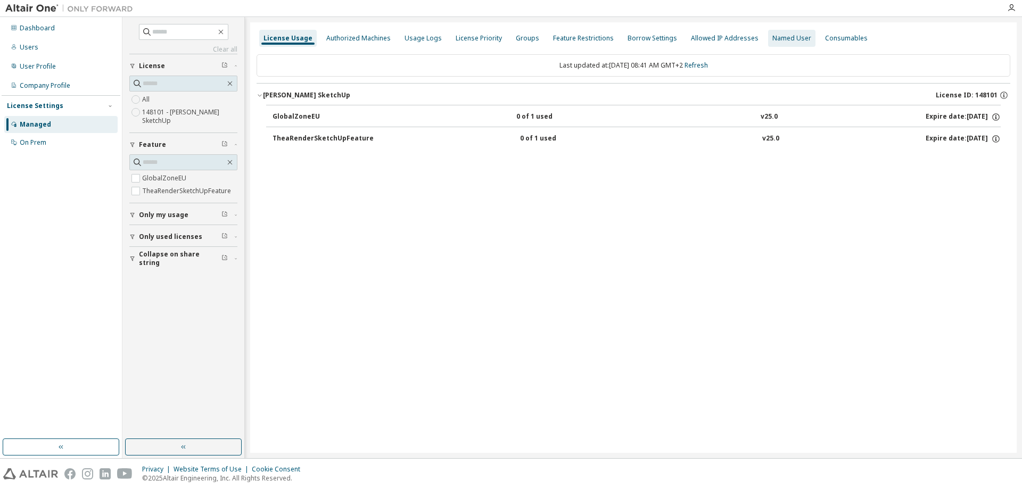
click at [776, 35] on div "Named User" at bounding box center [791, 38] width 39 height 9
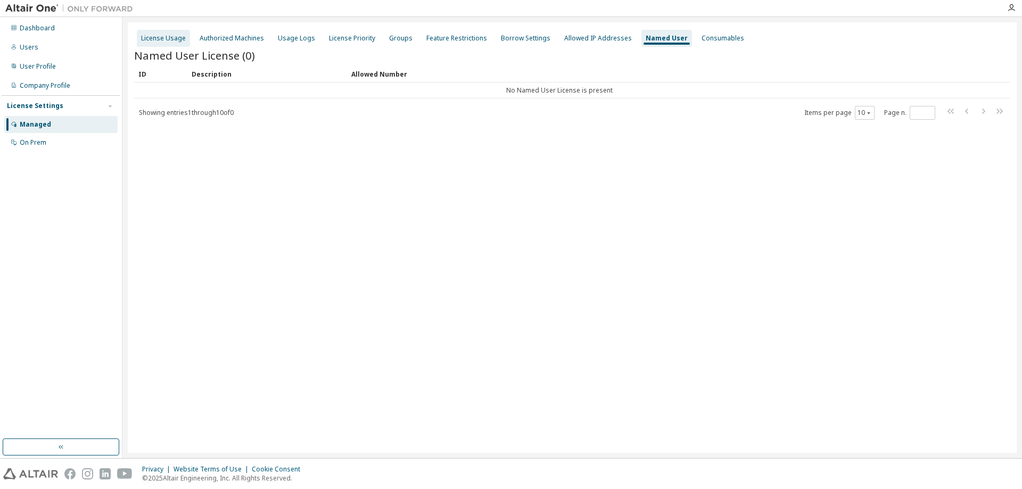
click at [161, 37] on div "License Usage" at bounding box center [163, 38] width 45 height 9
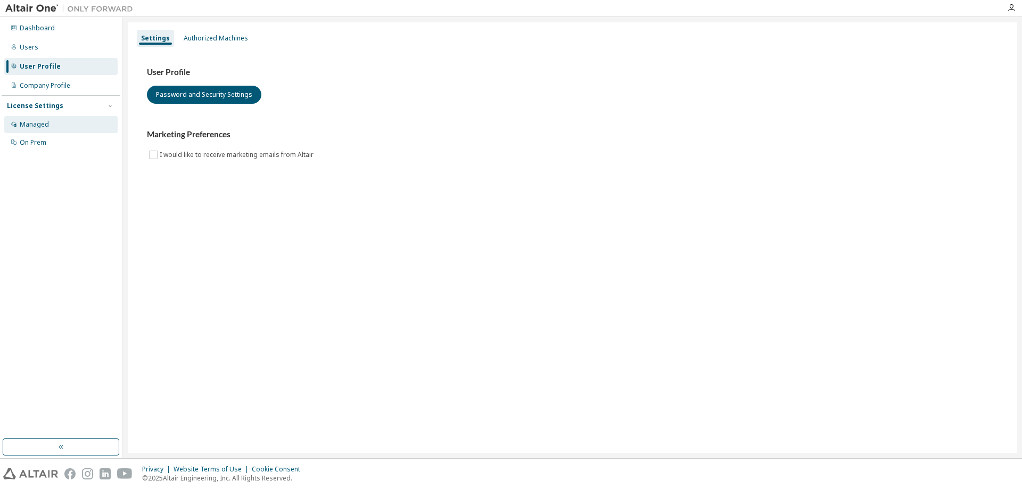
click at [30, 121] on div "Managed" at bounding box center [34, 124] width 29 height 9
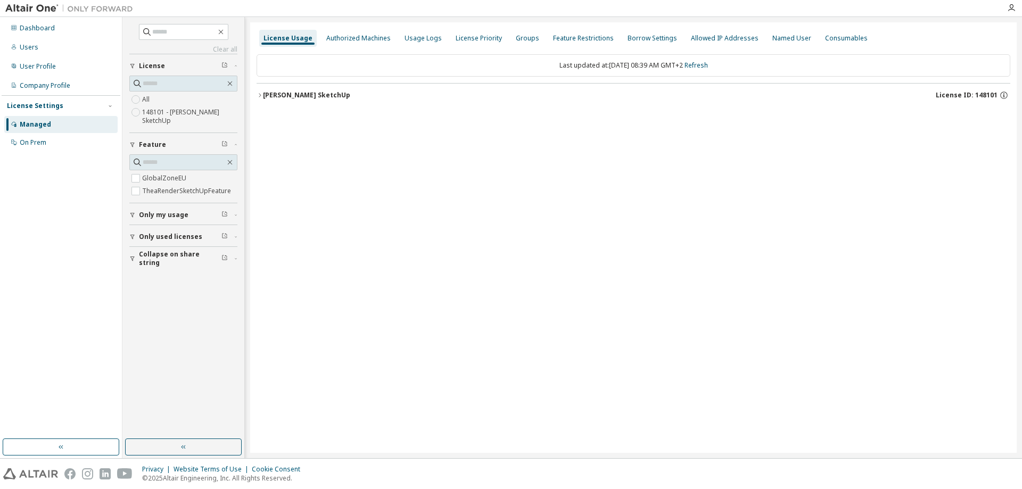
click at [139, 211] on span "Only my usage" at bounding box center [163, 215] width 49 height 9
click at [146, 267] on span "Only used licenses" at bounding box center [170, 267] width 63 height 9
click at [462, 276] on div "License Usage Authorized Machines Usage Logs License Priority Groups Feature Re…" at bounding box center [633, 237] width 766 height 431
click at [302, 95] on div "[PERSON_NAME] SketchUp" at bounding box center [306, 95] width 87 height 9
click at [295, 93] on div "[PERSON_NAME] SketchUp" at bounding box center [306, 95] width 87 height 9
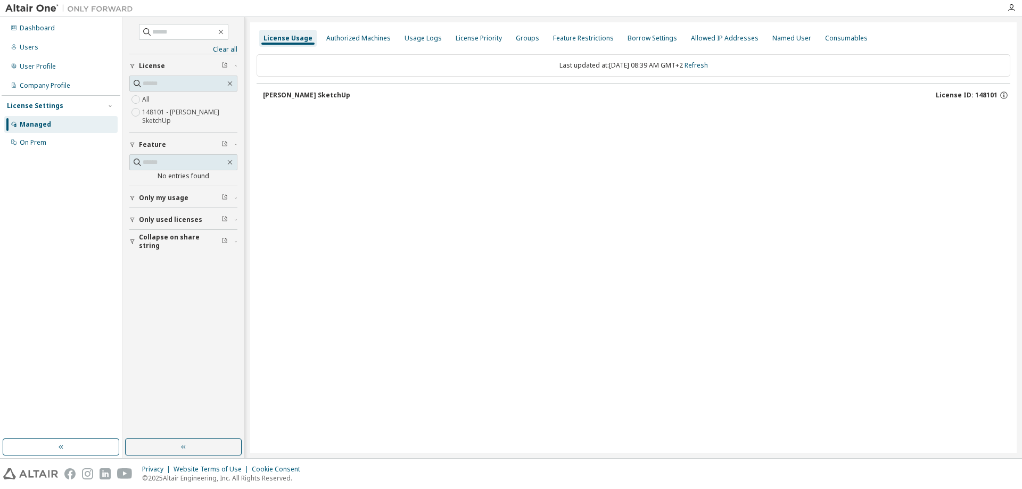
click at [295, 93] on div "[PERSON_NAME] SketchUp" at bounding box center [306, 95] width 87 height 9
click at [292, 108] on div "Last updated at: [DATE] 08:39 AM GMT+2 Refresh [PERSON_NAME] SketchUp License I…" at bounding box center [634, 80] width 754 height 65
click at [365, 38] on div "Authorized Machines" at bounding box center [358, 38] width 64 height 9
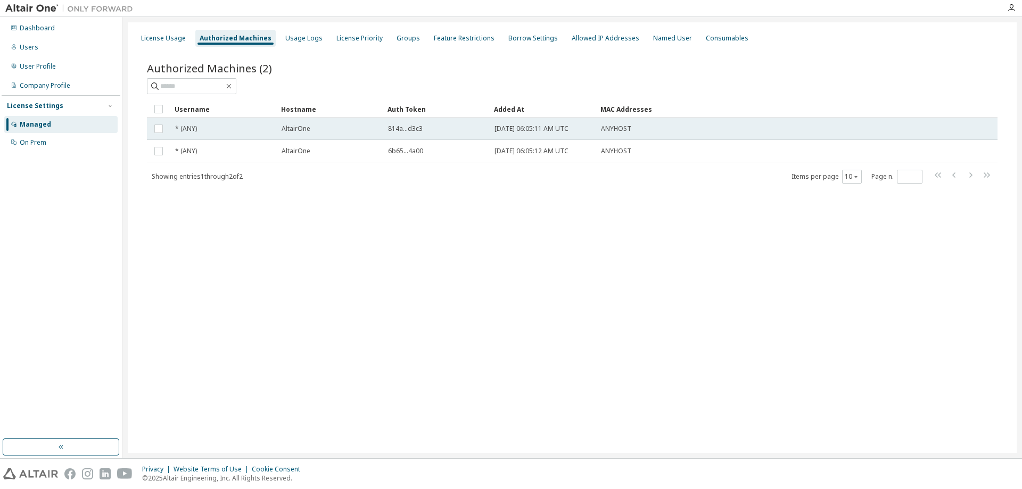
drag, startPoint x: 582, startPoint y: 128, endPoint x: 571, endPoint y: 129, distance: 11.2
click at [571, 129] on div "[DATE] 06:05:11 AM UTC" at bounding box center [542, 129] width 97 height 9
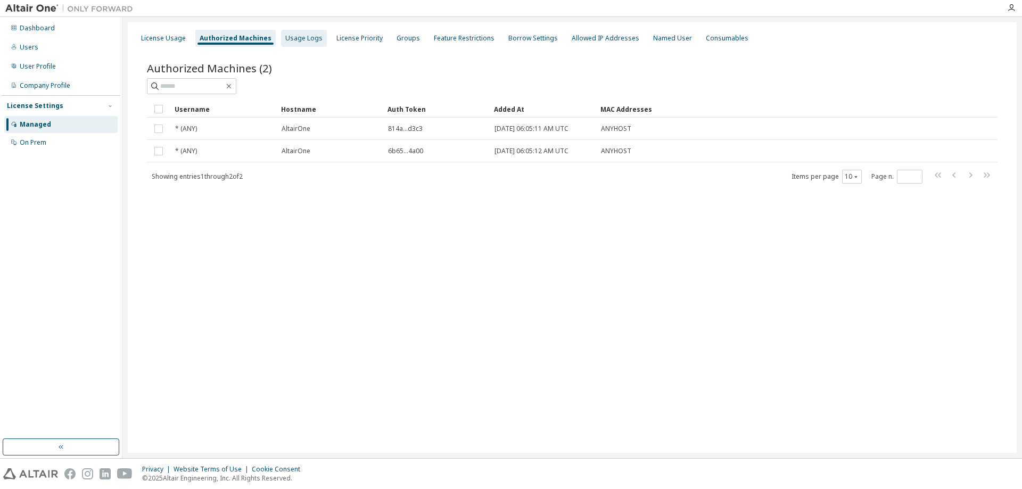
click at [302, 40] on div "Usage Logs" at bounding box center [303, 38] width 37 height 9
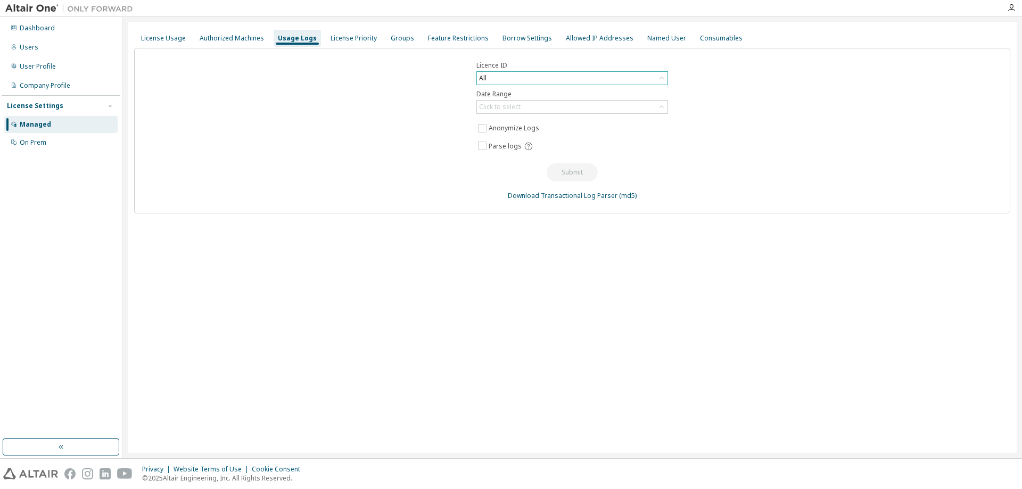
click at [529, 79] on div "All" at bounding box center [572, 78] width 191 height 13
drag, startPoint x: 526, startPoint y: 122, endPoint x: 385, endPoint y: 126, distance: 141.6
click at [525, 122] on li "148101 - [PERSON_NAME] SketchUp" at bounding box center [571, 122] width 188 height 14
drag, startPoint x: 359, startPoint y: 134, endPoint x: 375, endPoint y: 134, distance: 16.0
click at [365, 135] on div "Licence ID 148101 - [PERSON_NAME] SketchUp Date Range Click to select Anonymize…" at bounding box center [572, 131] width 876 height 166
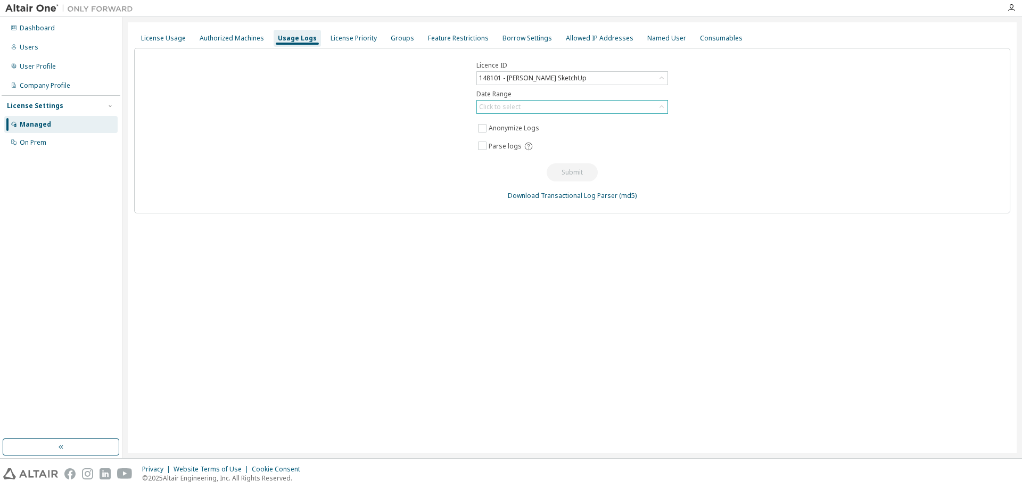
click at [549, 110] on div "Click to select" at bounding box center [572, 107] width 191 height 13
drag, startPoint x: 391, startPoint y: 164, endPoint x: 416, endPoint y: 160, distance: 25.9
click at [410, 162] on div "Licence ID 148101 - [PERSON_NAME] SketchUp Date Range Click to select Last 30 d…" at bounding box center [572, 131] width 876 height 166
drag, startPoint x: 367, startPoint y: 168, endPoint x: 389, endPoint y: 115, distance: 57.0
click at [368, 166] on div "Licence ID 148101 - [PERSON_NAME] SketchUp Date Range Click to select Anonymize…" at bounding box center [572, 131] width 876 height 166
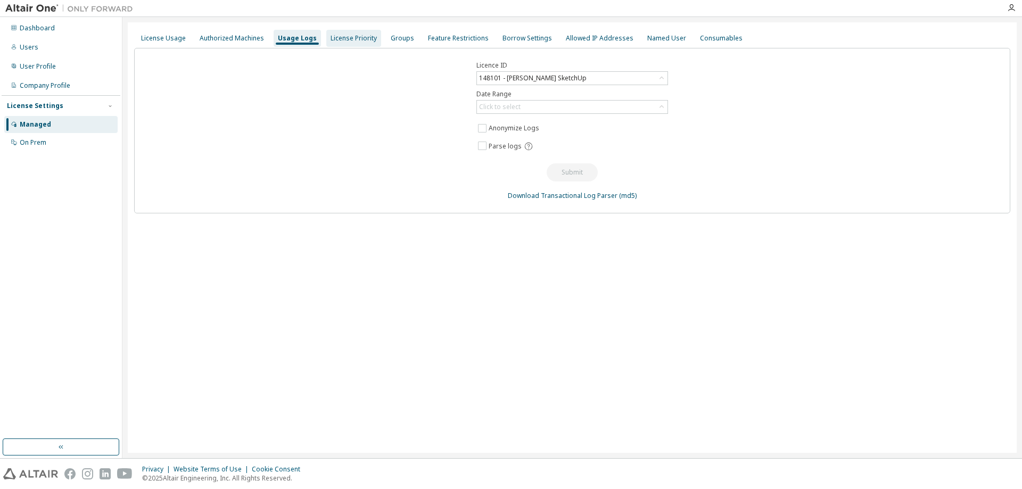
click at [347, 36] on div "License Priority" at bounding box center [354, 38] width 46 height 9
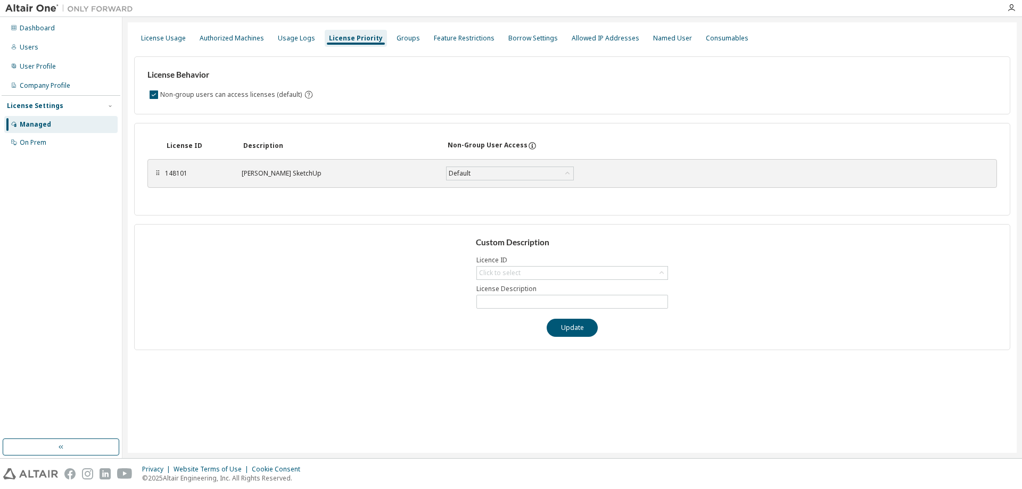
drag, startPoint x: 351, startPoint y: 291, endPoint x: 444, endPoint y: 283, distance: 93.5
click at [352, 290] on div "Custom Description Licence ID Click to select License Description Update" at bounding box center [572, 287] width 876 height 126
click at [35, 122] on div "Managed" at bounding box center [35, 124] width 31 height 9
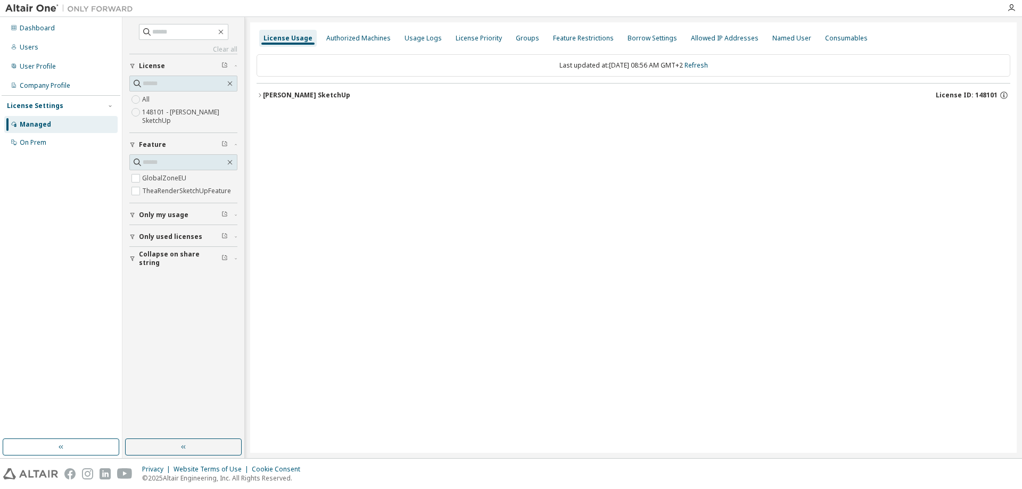
click at [307, 91] on div "[PERSON_NAME] SketchUp" at bounding box center [306, 95] width 87 height 9
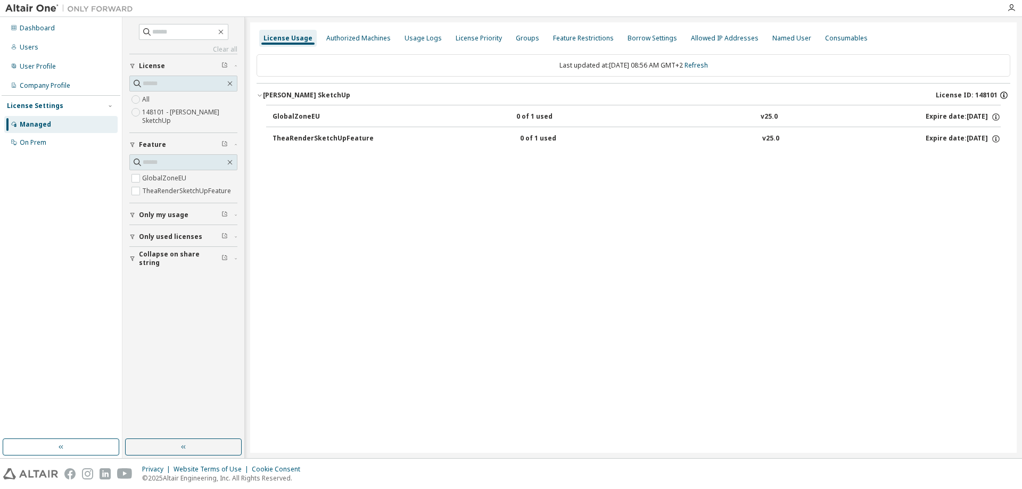
click at [1006, 96] on icon "button" at bounding box center [1004, 95] width 10 height 10
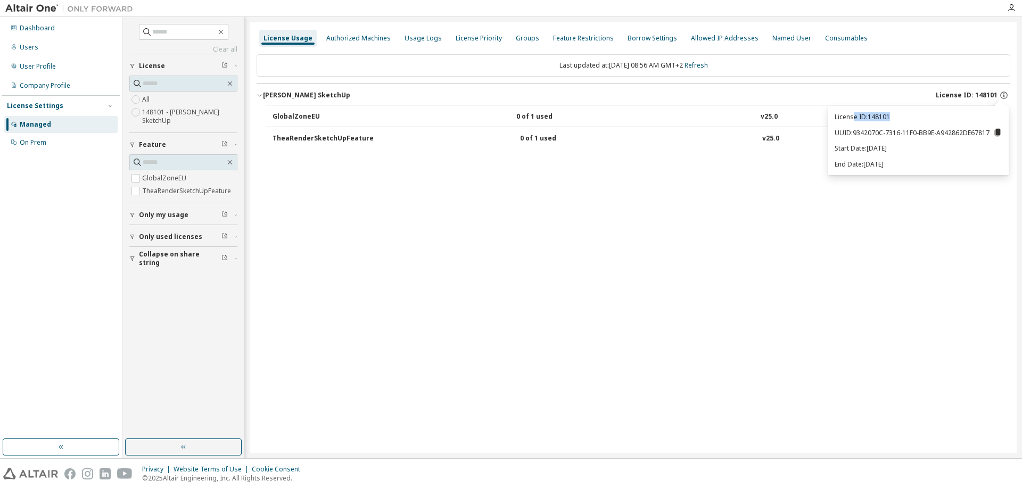
drag, startPoint x: 915, startPoint y: 116, endPoint x: 830, endPoint y: 179, distance: 106.1
click at [852, 116] on p "License ID: 148101" at bounding box center [919, 116] width 168 height 9
click at [656, 283] on div "License Usage Authorized Machines Usage Logs License Priority Groups Feature Re…" at bounding box center [633, 237] width 766 height 431
